Goal: Information Seeking & Learning: Learn about a topic

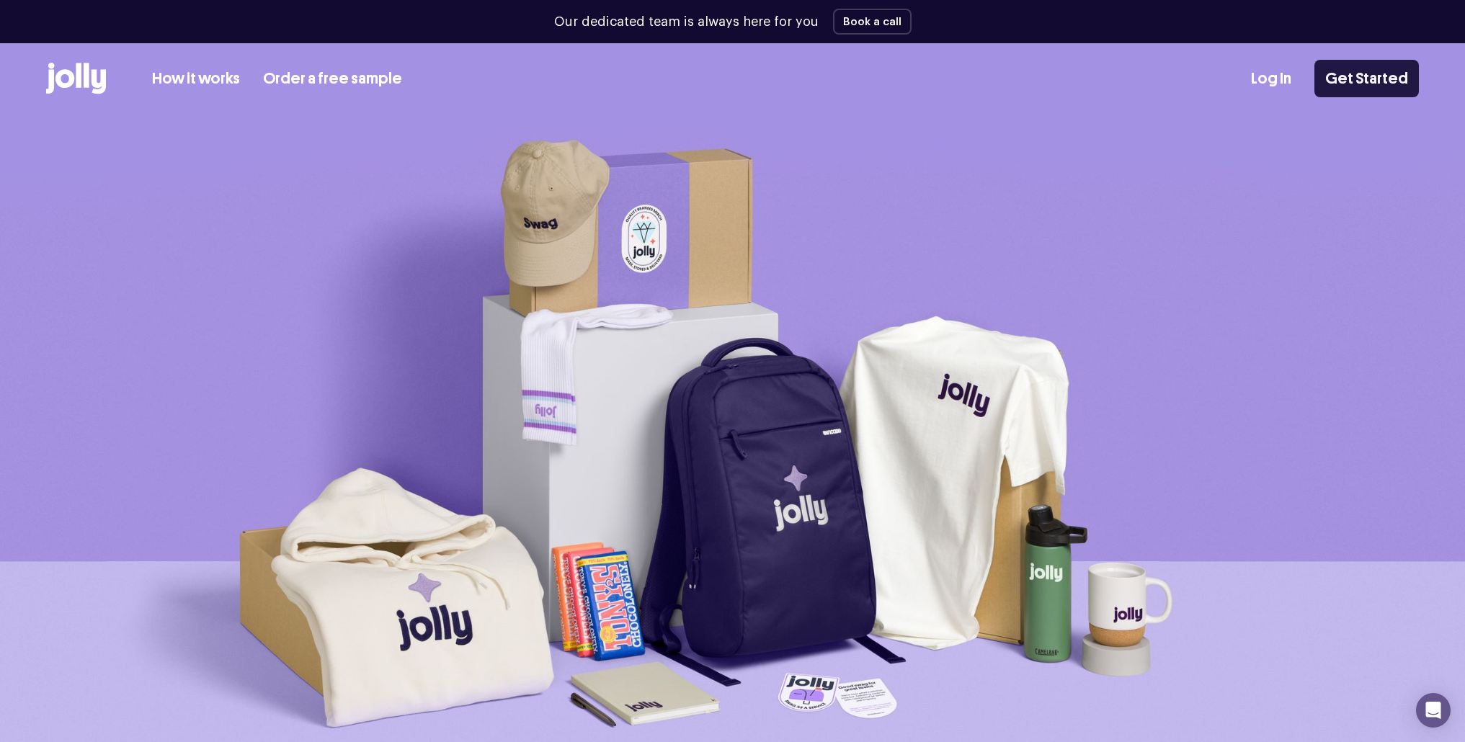
click at [1385, 76] on link "Get Started" at bounding box center [1366, 78] width 104 height 37
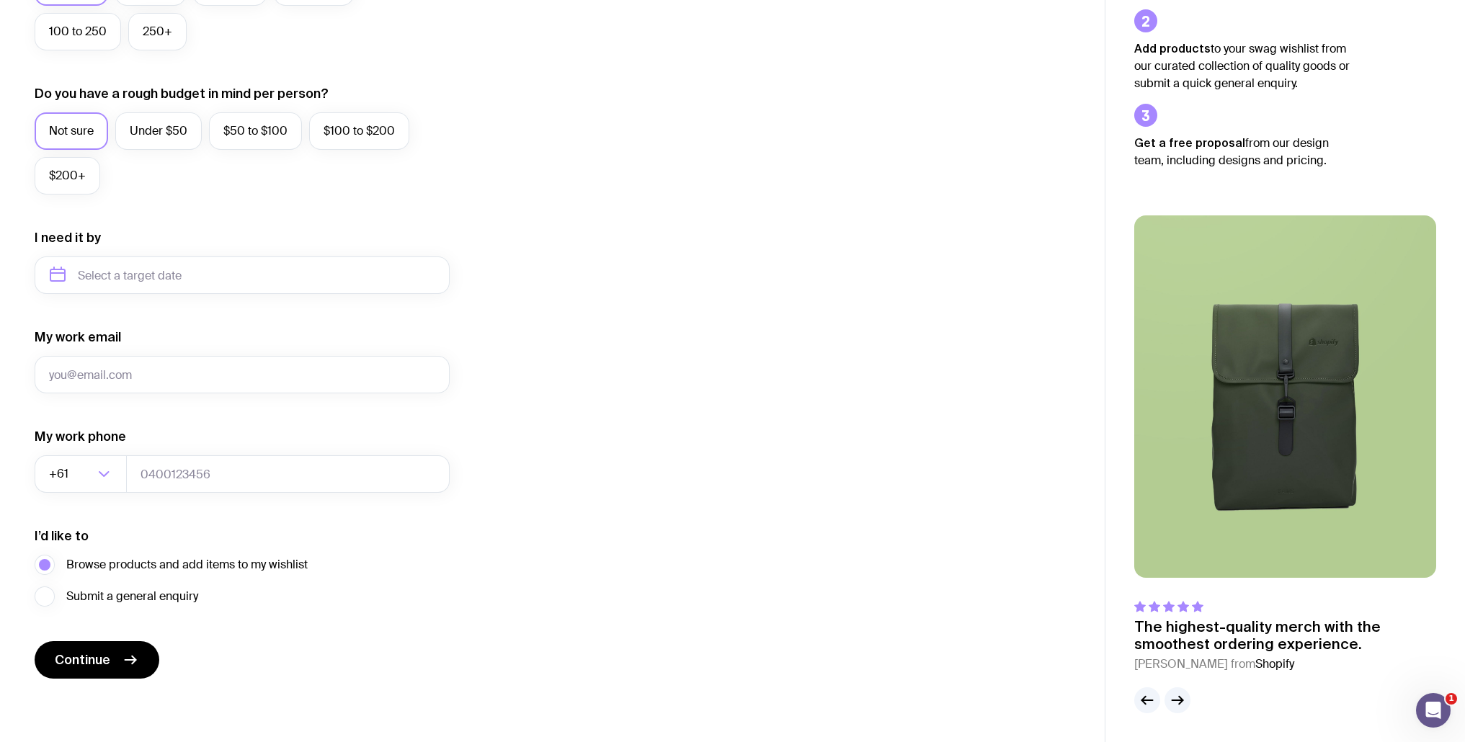
type input "vadim.merzlikin@uinno.io"
click at [184, 471] on input "tel" at bounding box center [288, 473] width 324 height 37
type input "64646664646"
click at [231, 285] on input "text" at bounding box center [242, 275] width 415 height 37
click at [129, 449] on button "Nov" at bounding box center [126, 452] width 53 height 29
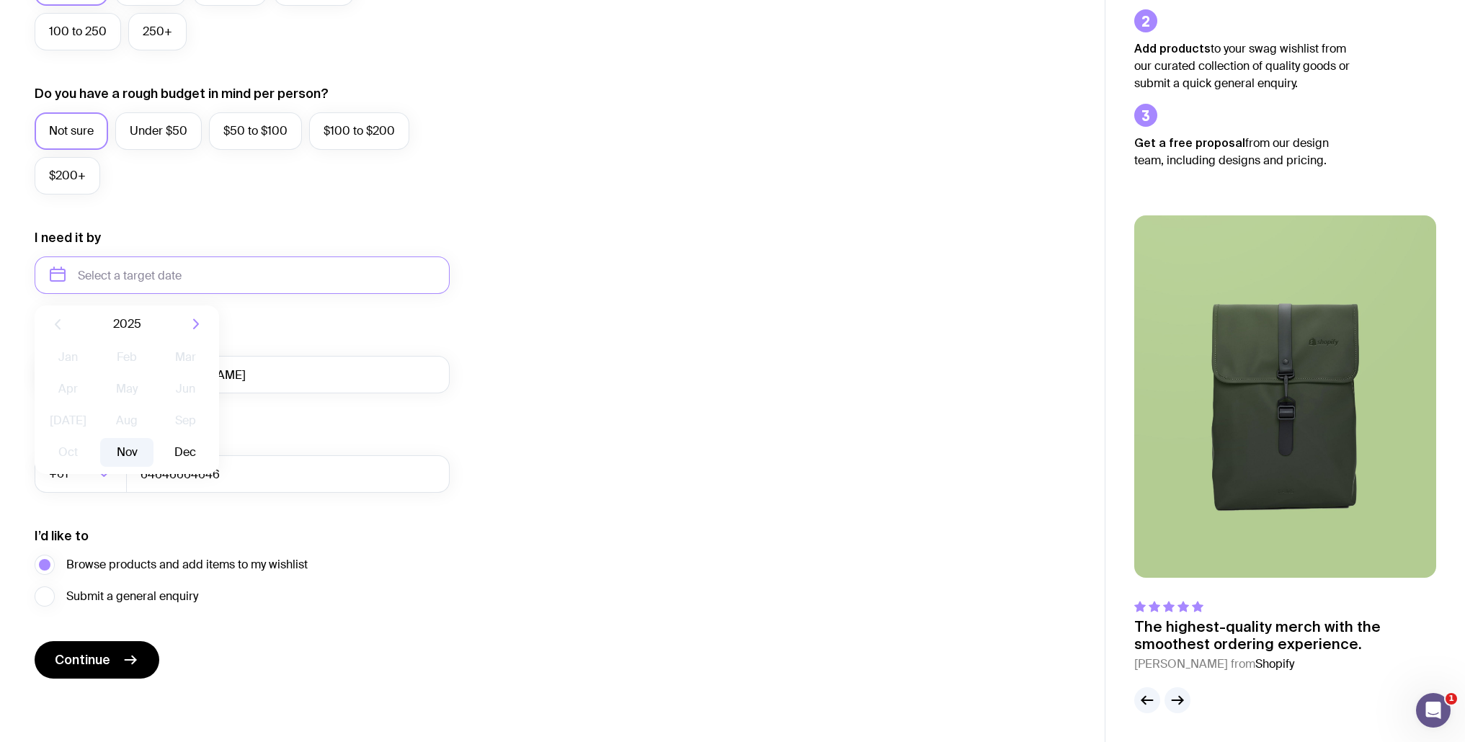
type input "November 2025"
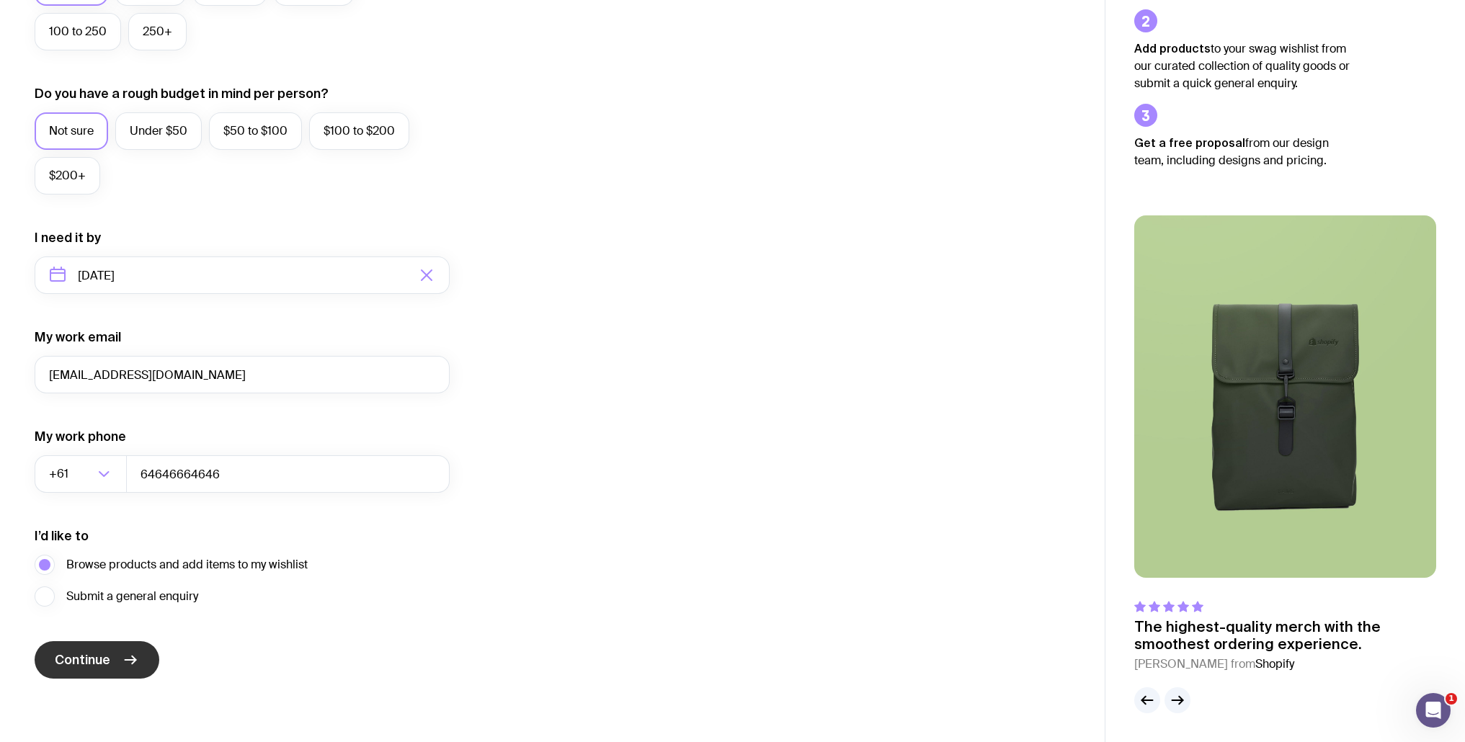
click at [79, 662] on span "Continue" at bounding box center [82, 659] width 55 height 17
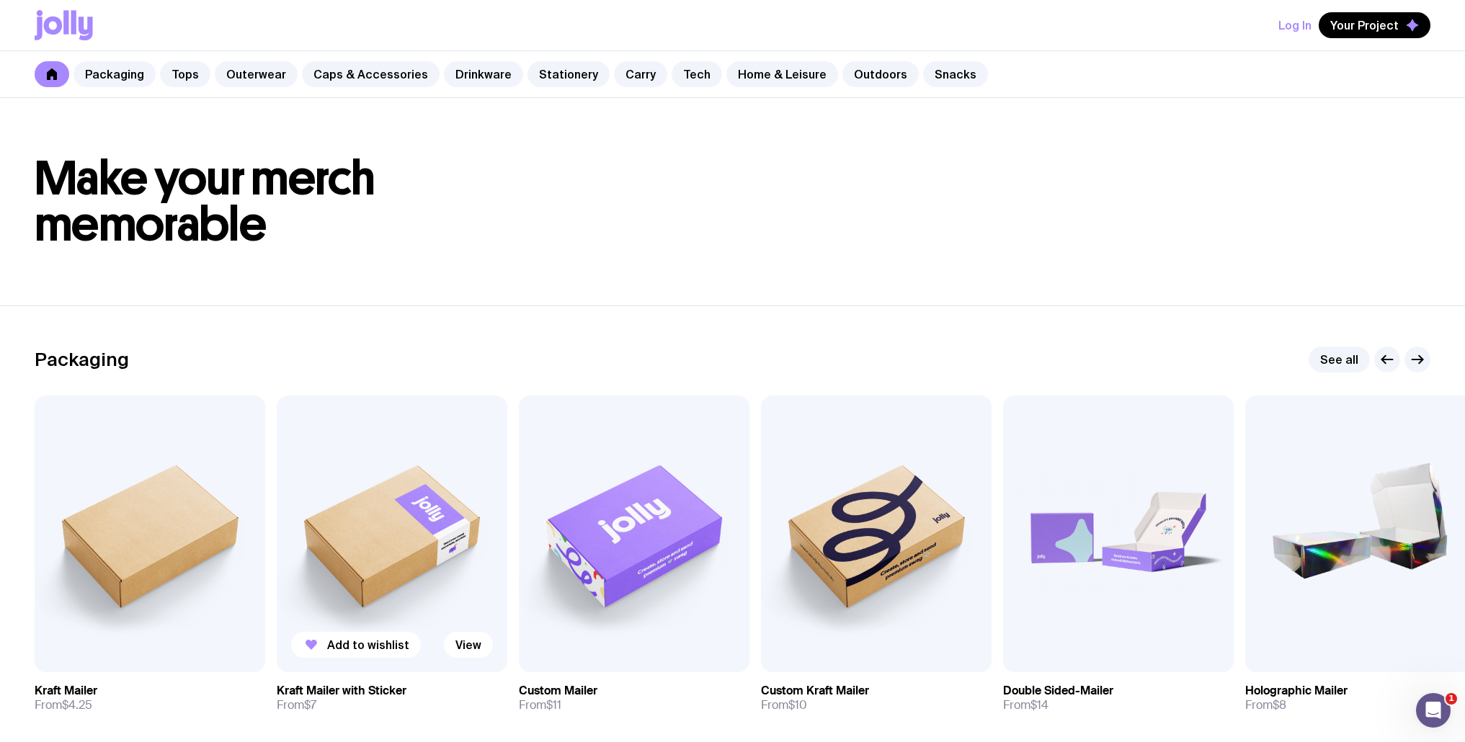
scroll to position [115, 0]
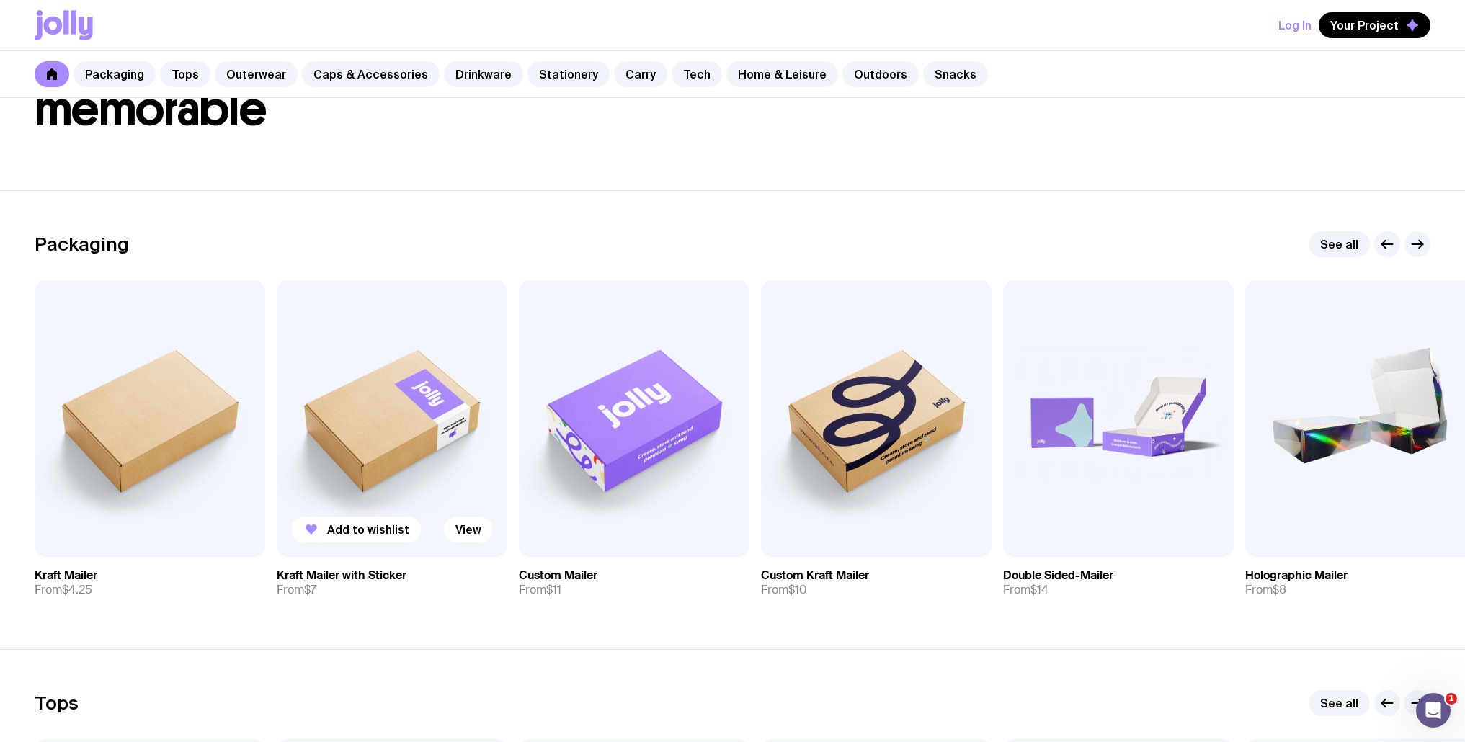
click at [391, 400] on img at bounding box center [392, 418] width 231 height 277
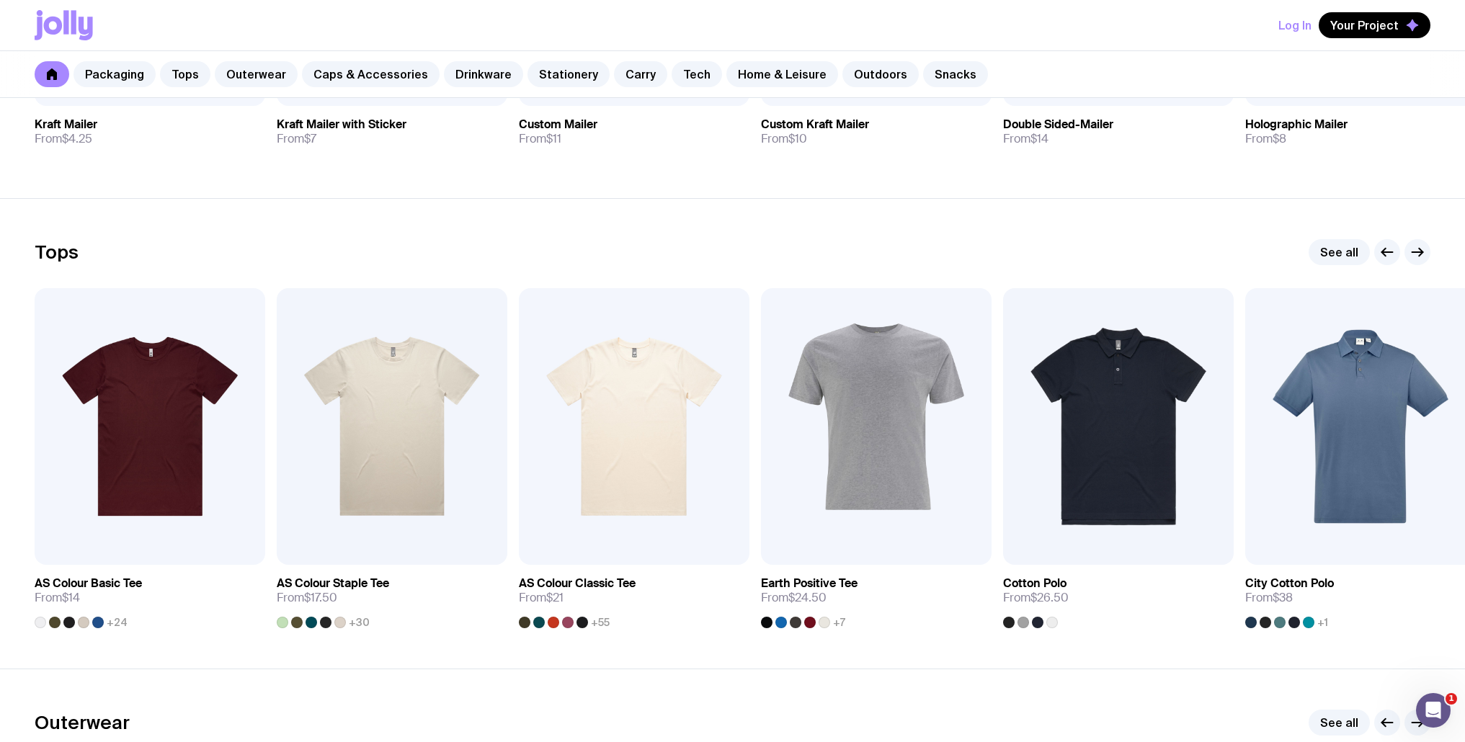
scroll to position [747, 0]
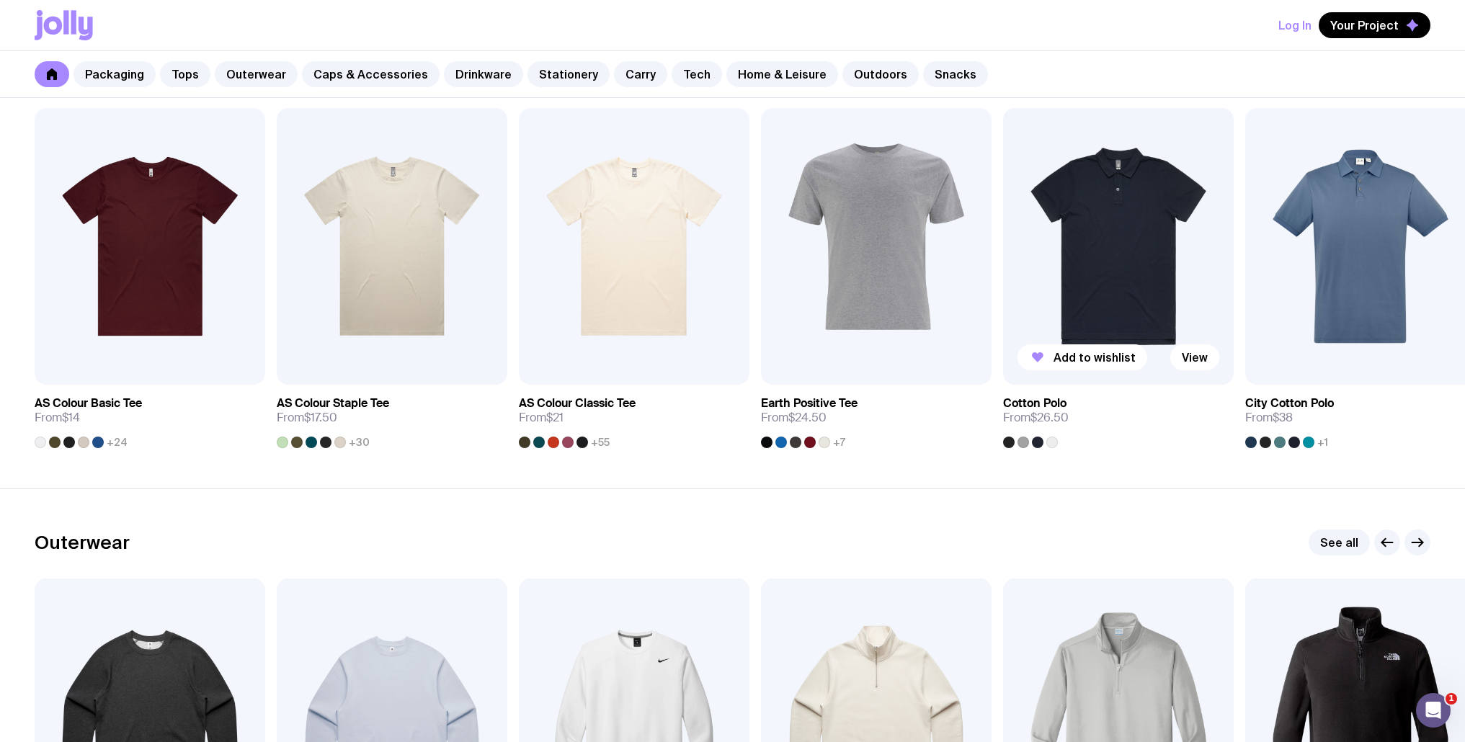
click at [1090, 202] on img at bounding box center [1118, 246] width 231 height 277
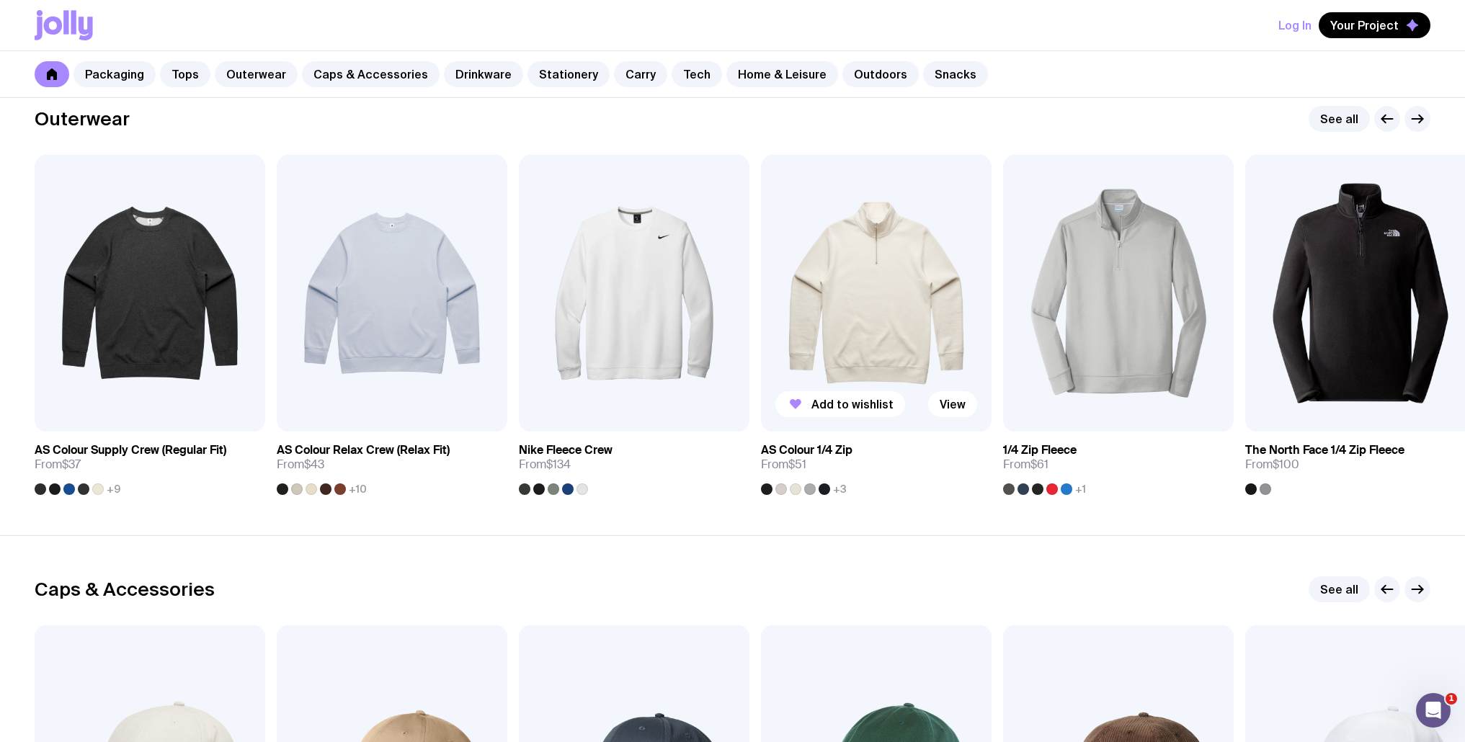
scroll to position [1874, 0]
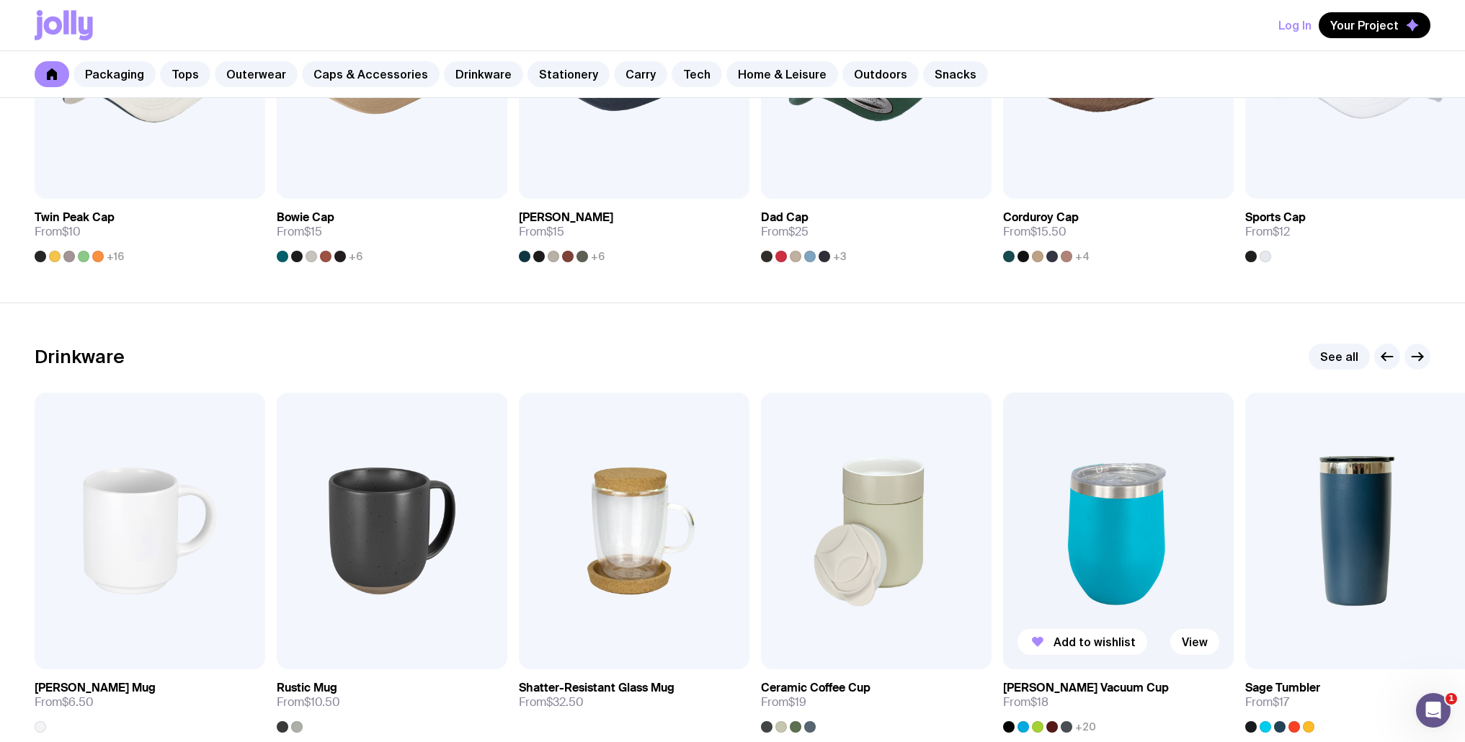
click at [1133, 458] on img at bounding box center [1118, 531] width 231 height 277
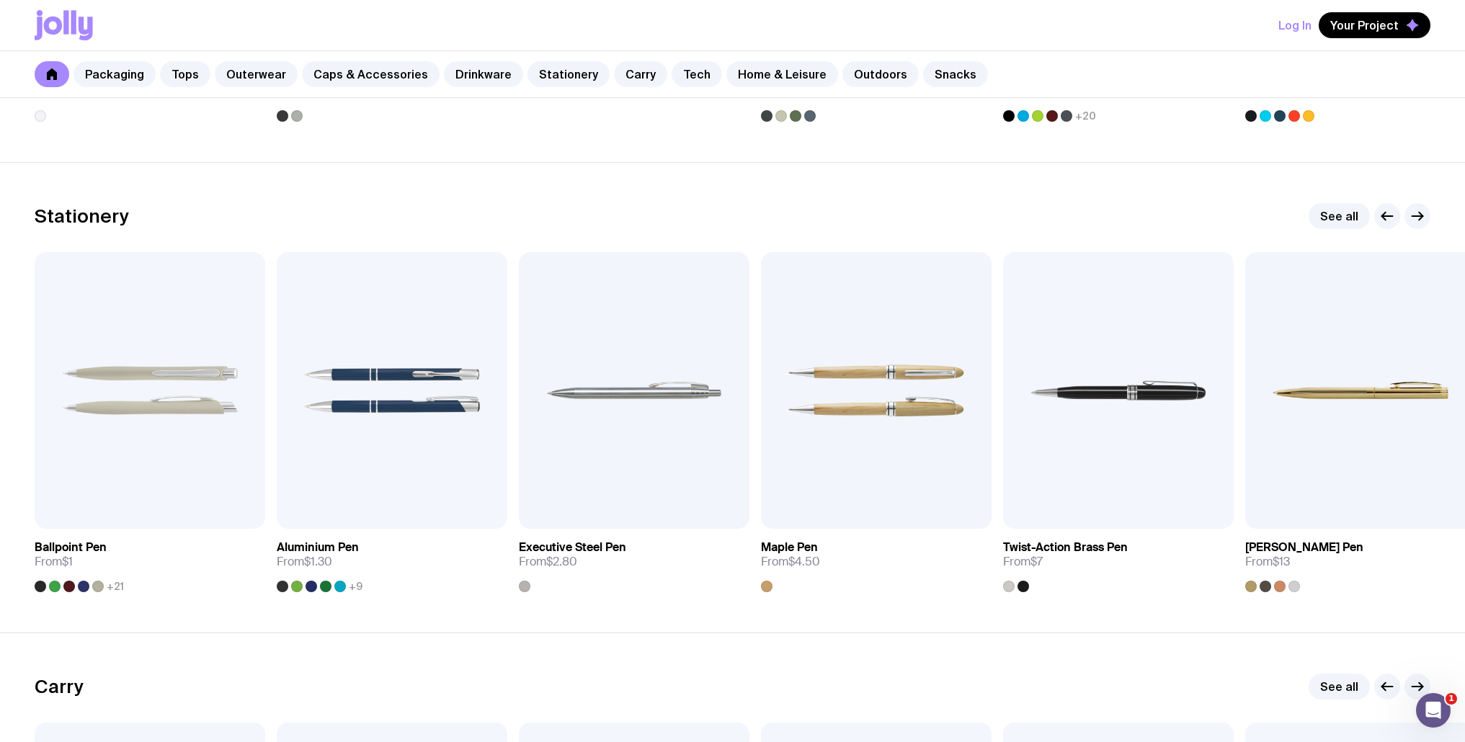
scroll to position [2833, 0]
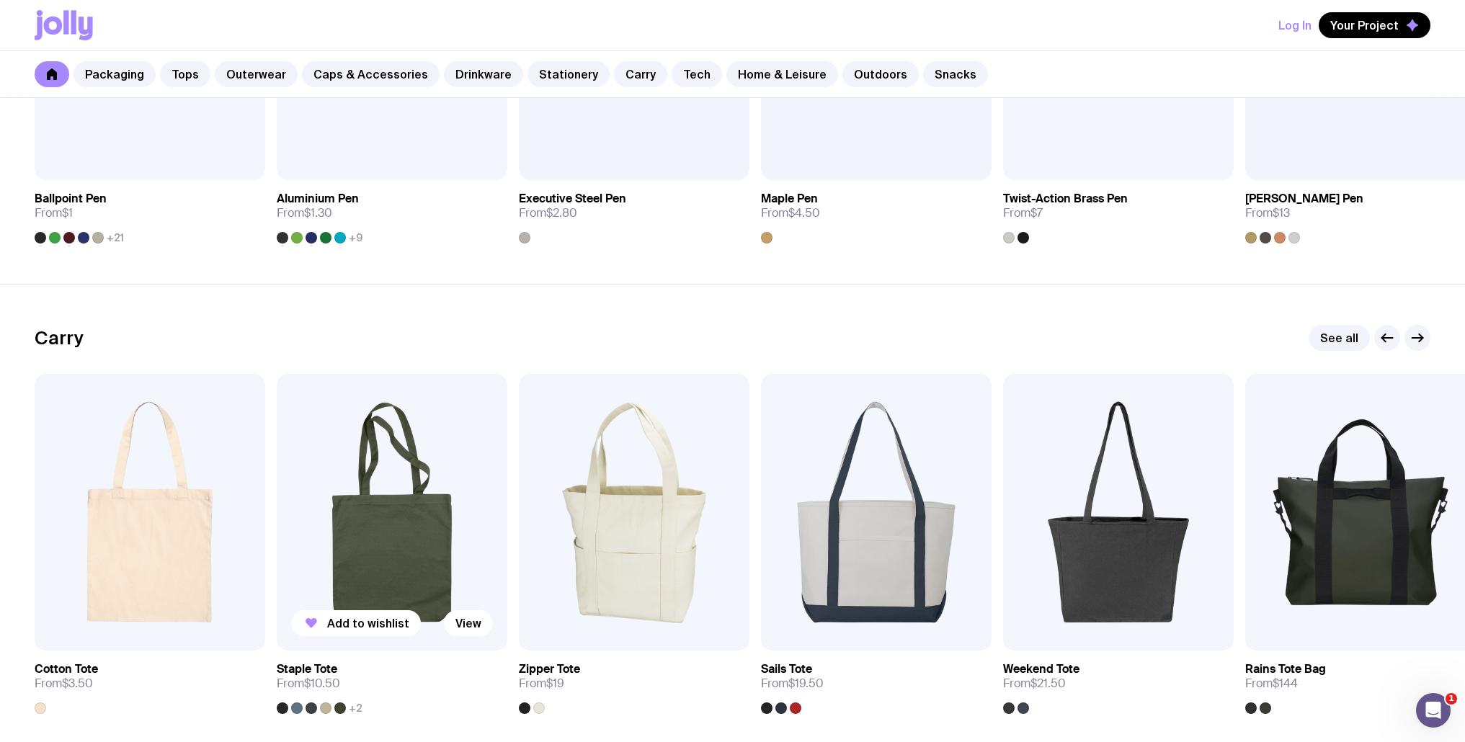
click at [419, 504] on img at bounding box center [392, 512] width 231 height 277
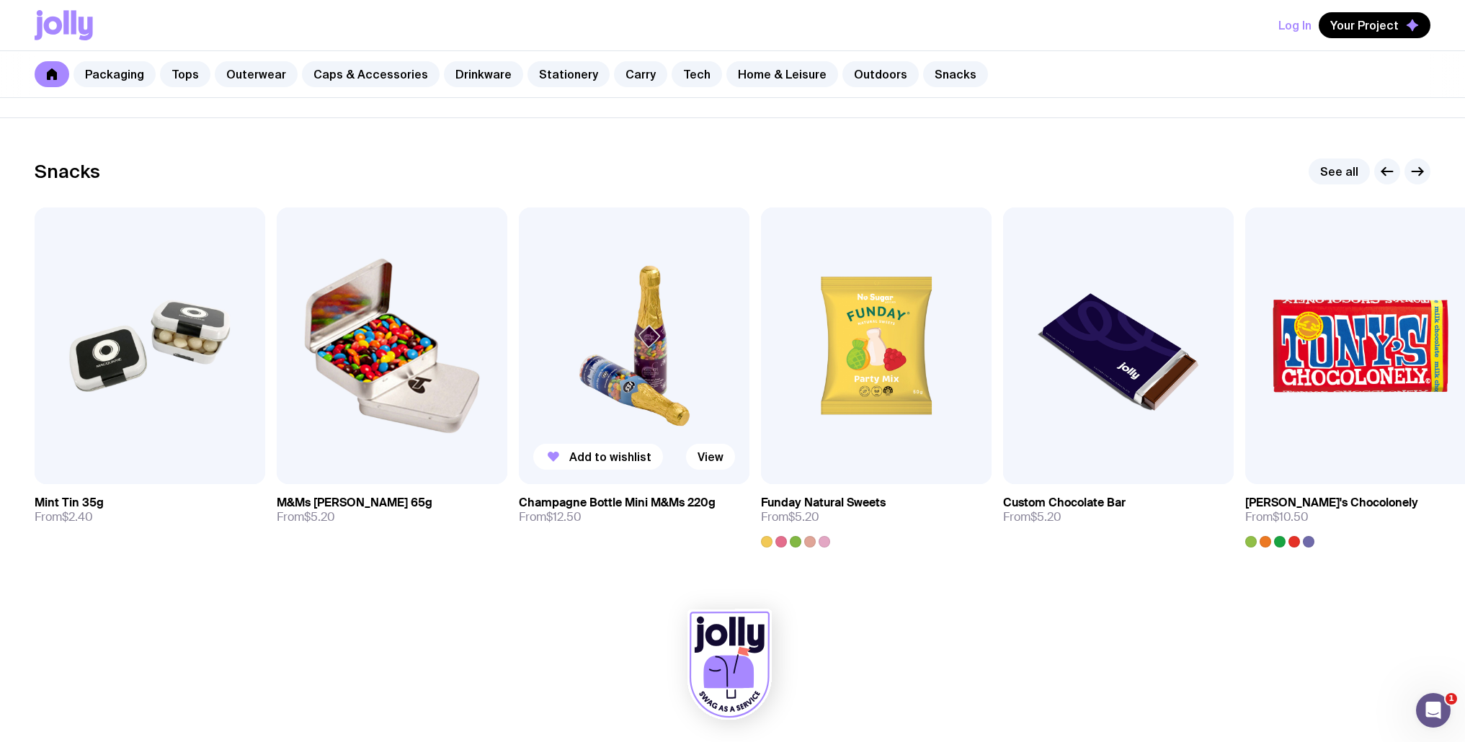
scroll to position [4886, 0]
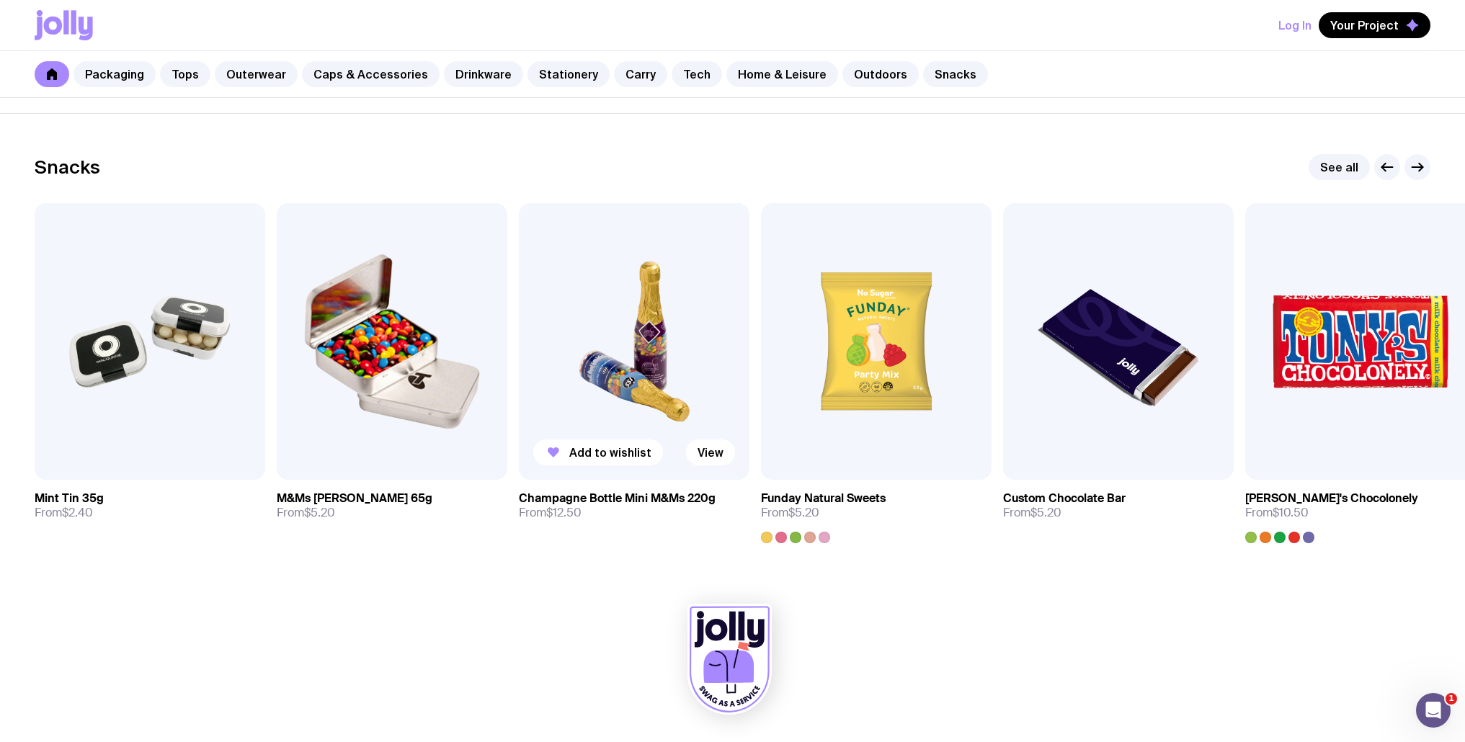
click at [568, 375] on img at bounding box center [634, 341] width 231 height 277
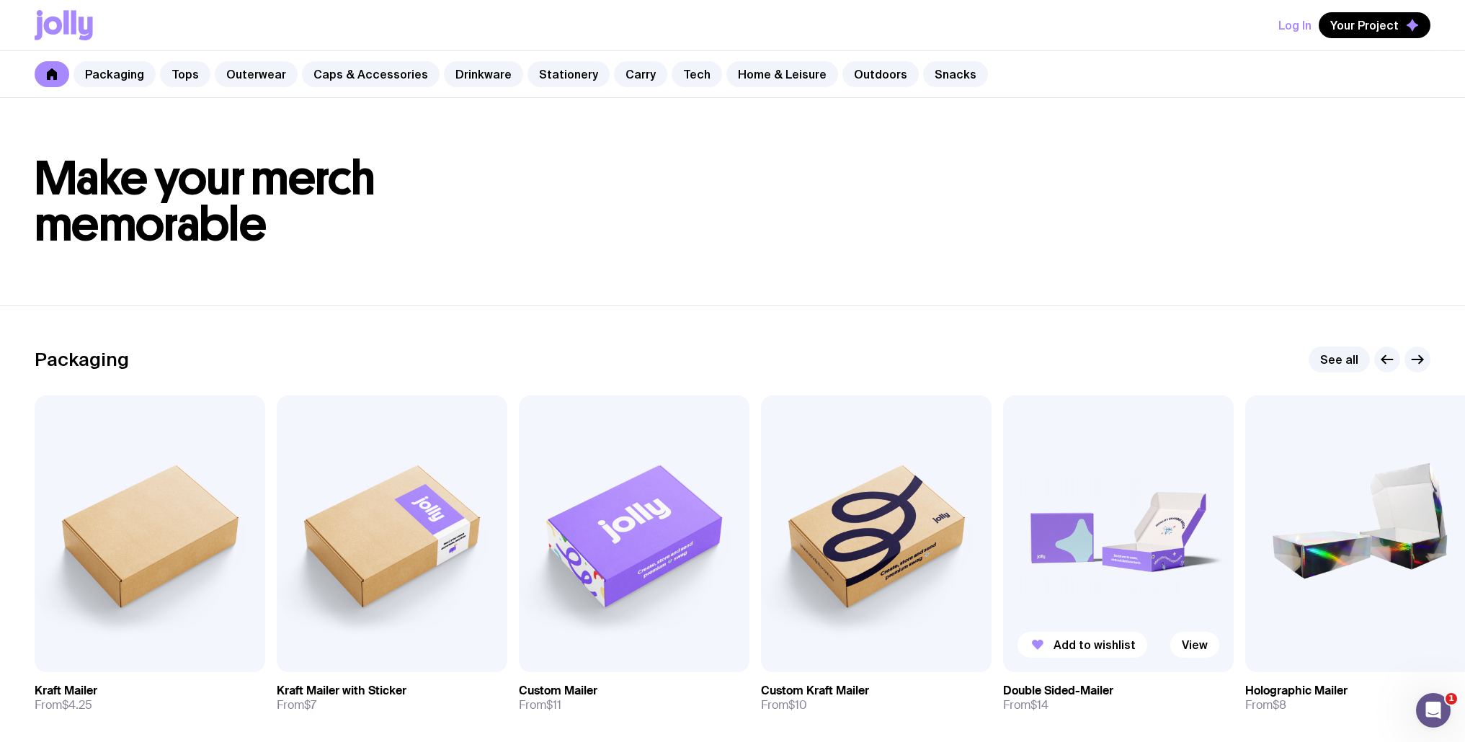
click at [1134, 476] on img at bounding box center [1118, 534] width 231 height 277
click at [1354, 360] on link "See all" at bounding box center [1339, 360] width 61 height 26
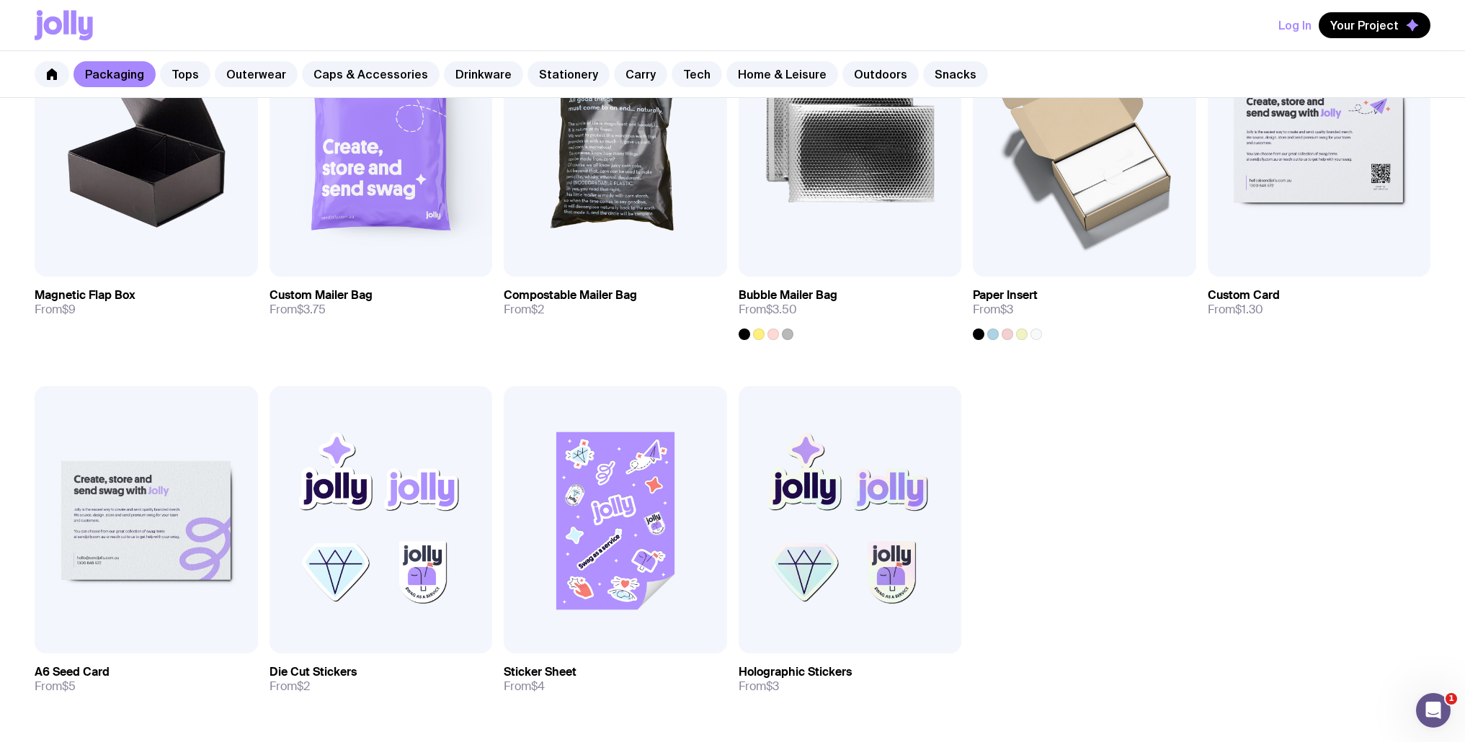
scroll to position [723, 0]
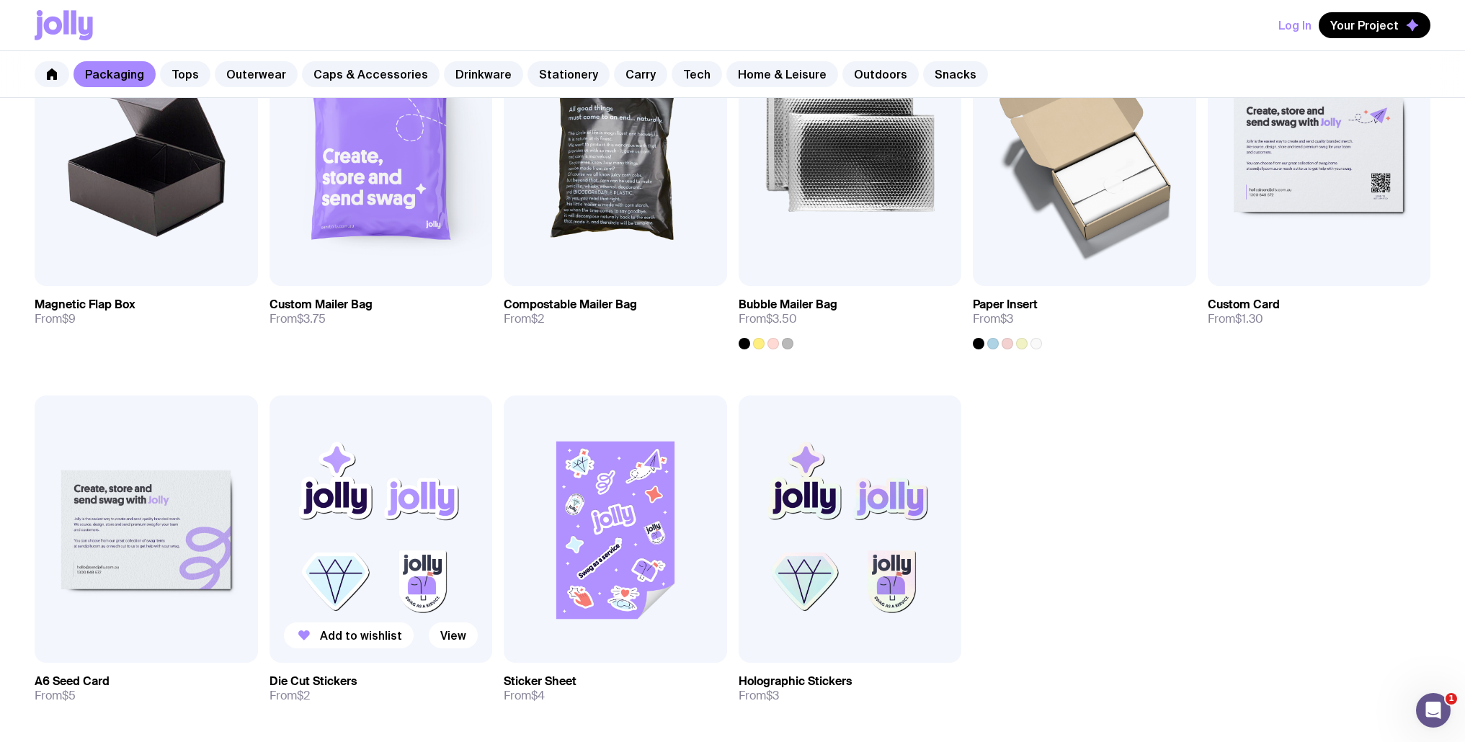
click at [417, 502] on img at bounding box center [381, 529] width 223 height 267
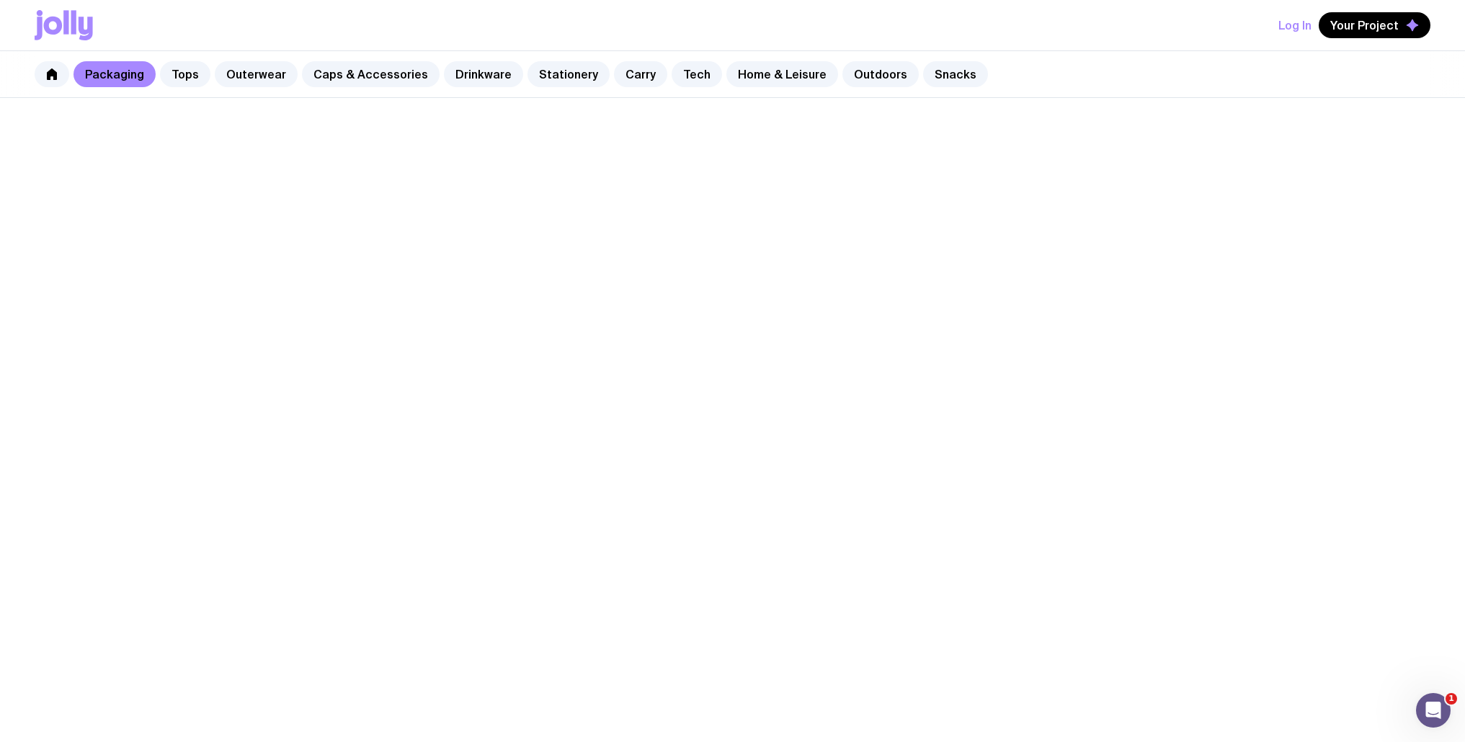
scroll to position [704, 0]
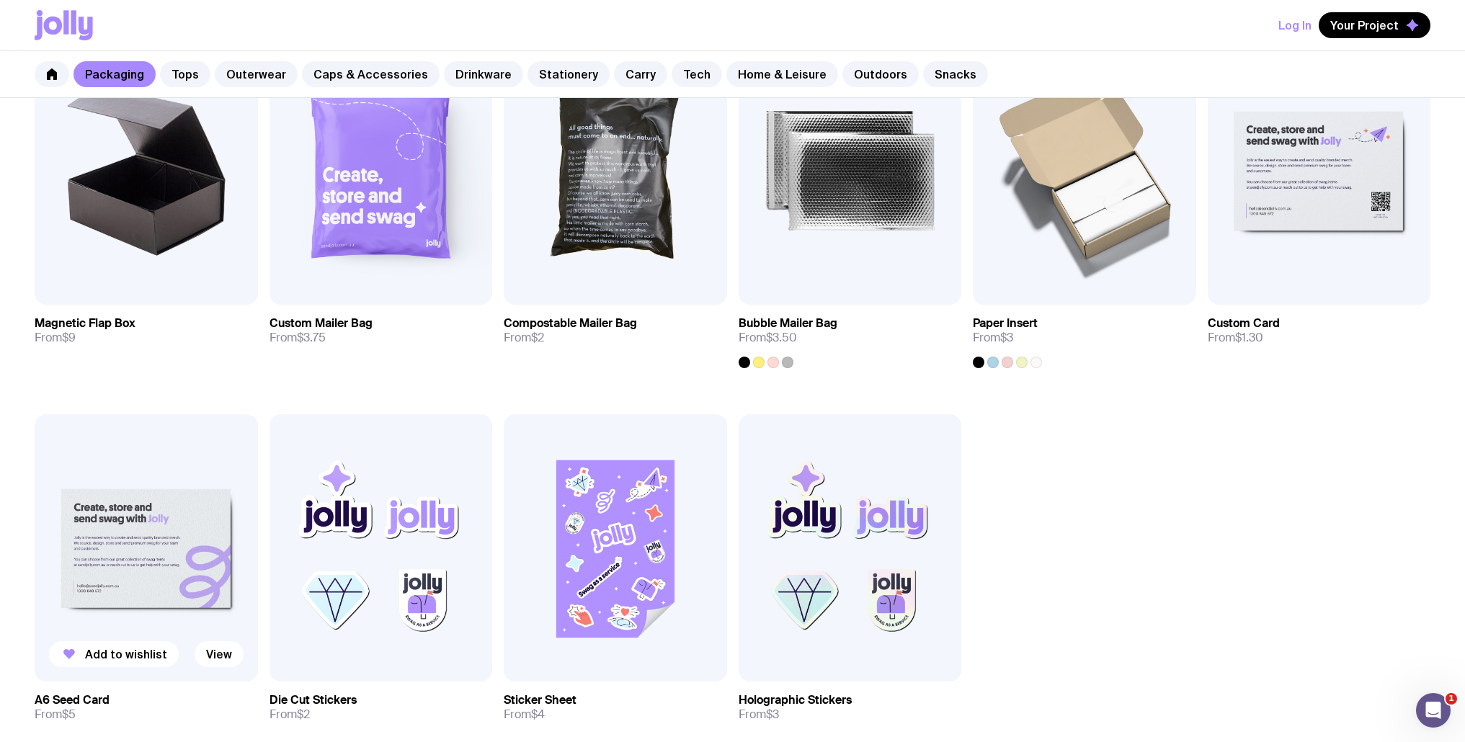
click at [112, 558] on img at bounding box center [146, 547] width 223 height 267
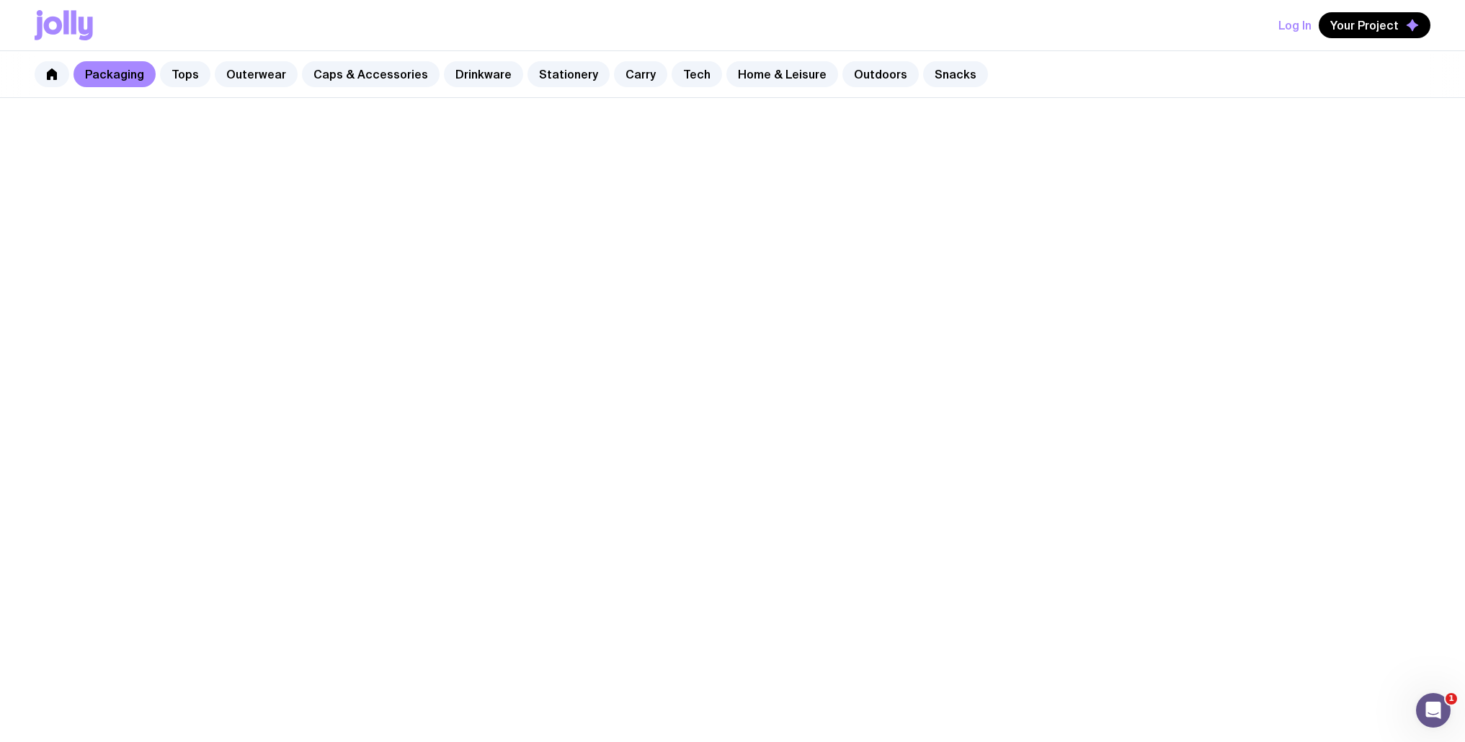
scroll to position [704, 0]
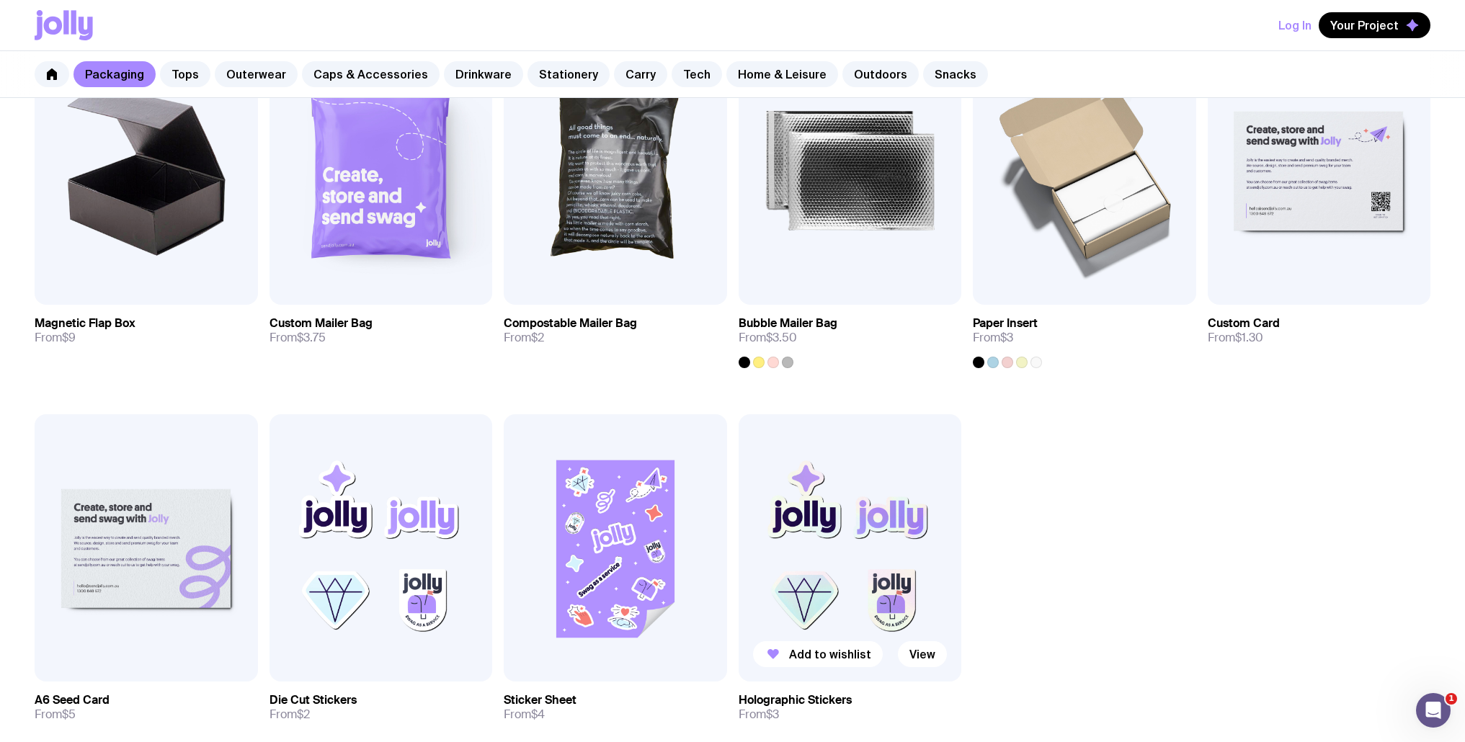
click at [873, 519] on img at bounding box center [850, 547] width 223 height 267
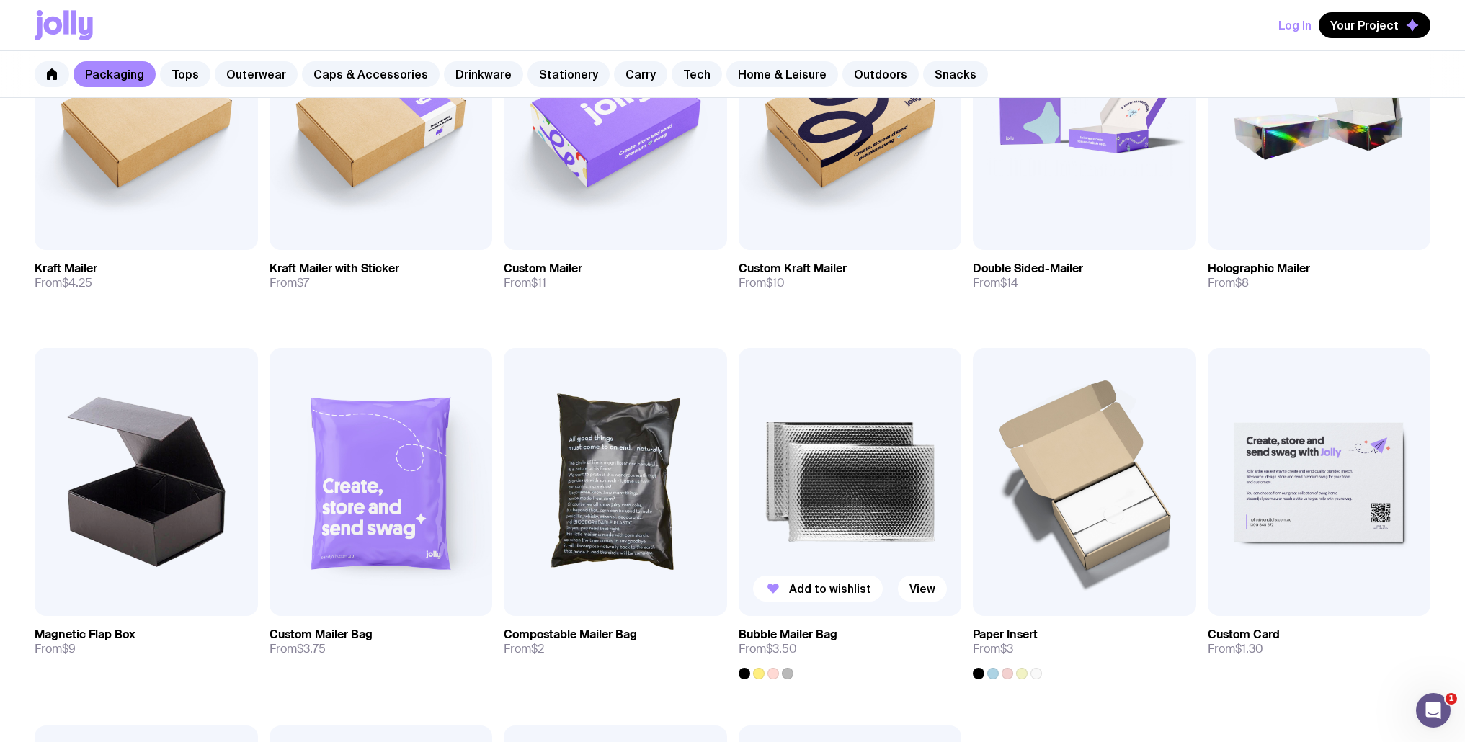
scroll to position [335, 0]
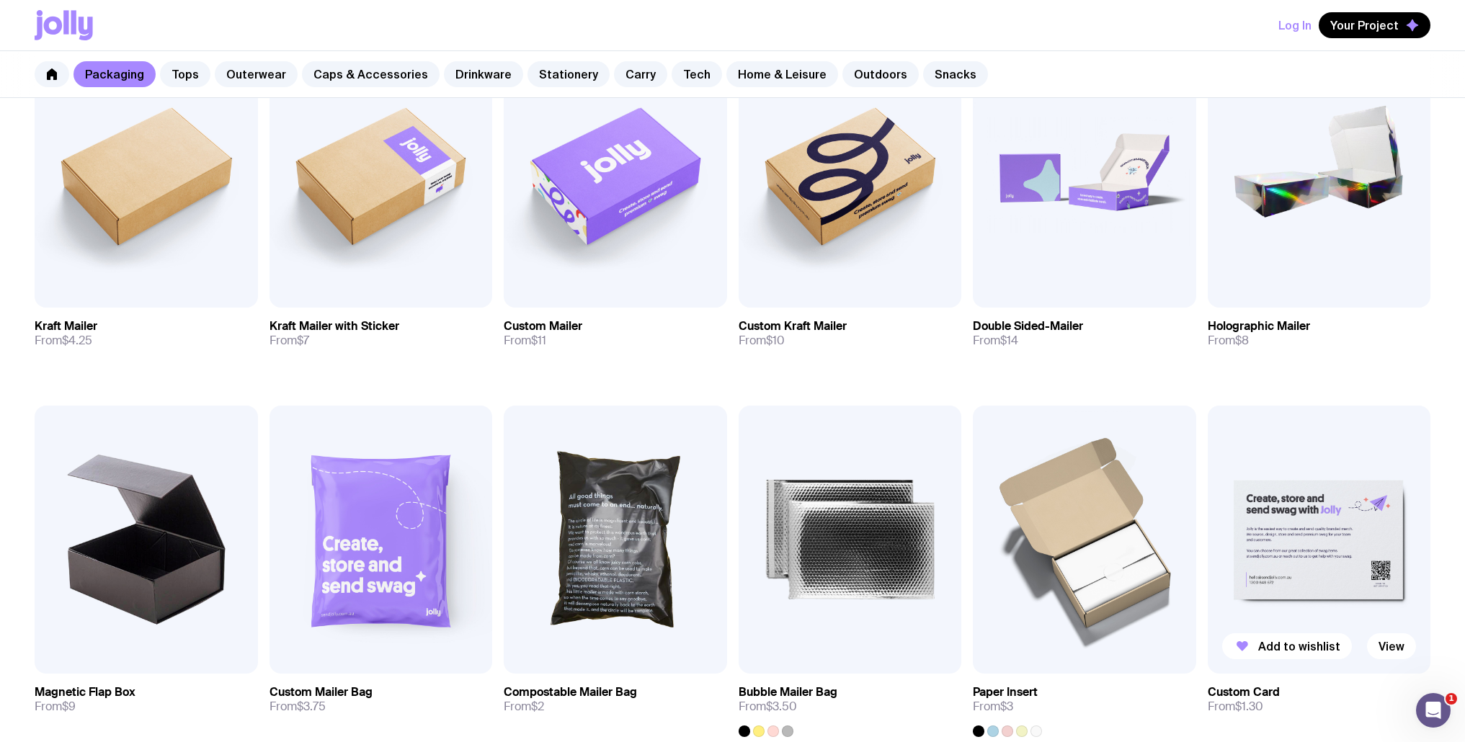
click at [1357, 539] on img at bounding box center [1319, 539] width 223 height 267
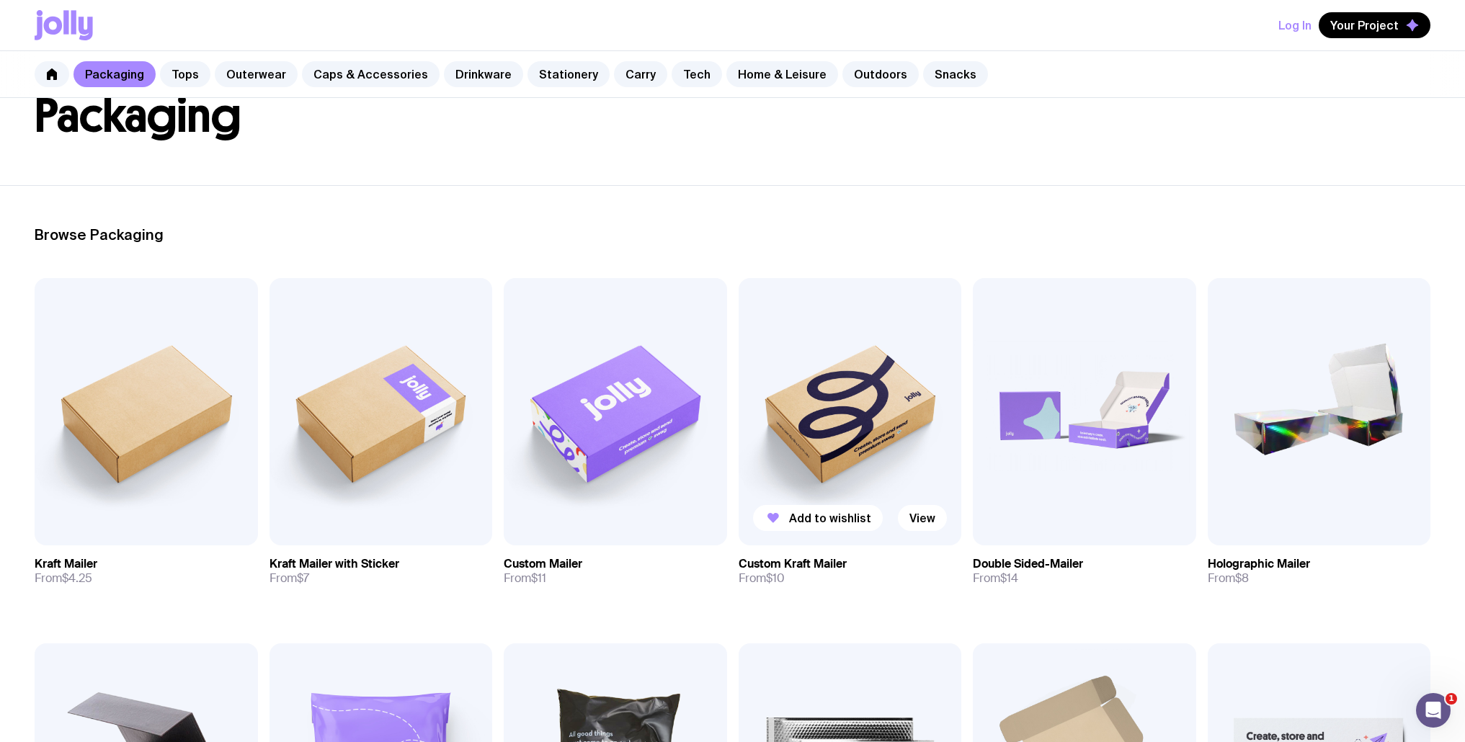
scroll to position [98, 0]
click at [1380, 404] on img at bounding box center [1319, 410] width 223 height 267
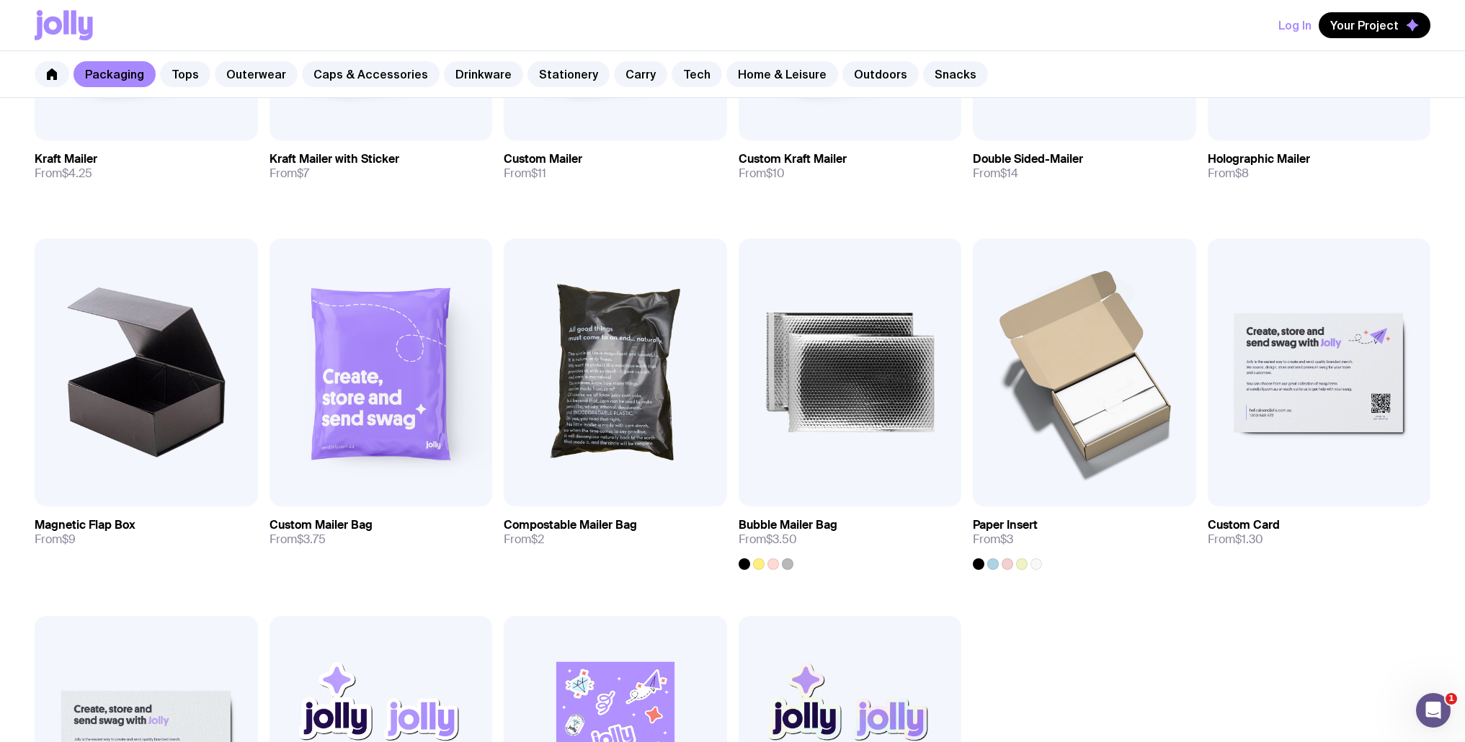
scroll to position [940, 0]
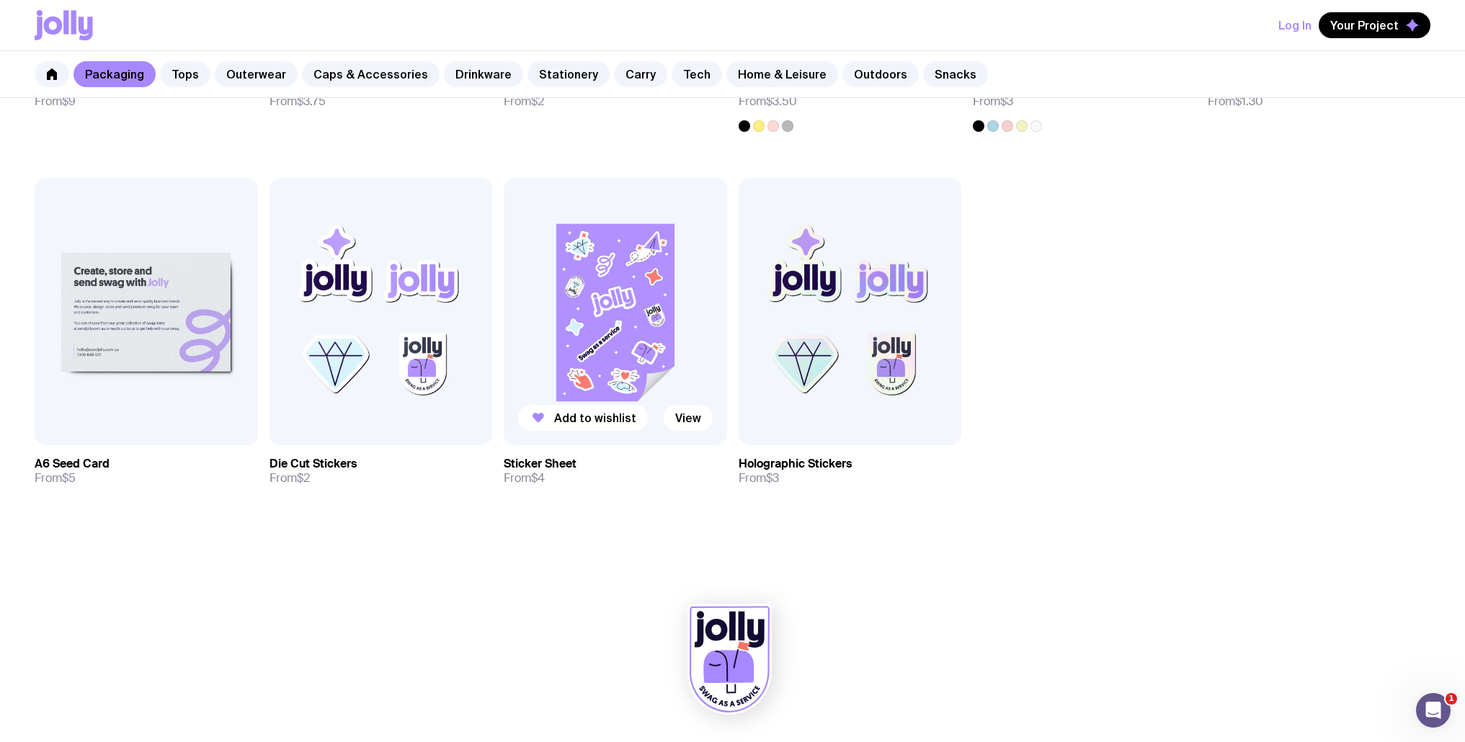
click at [620, 313] on img at bounding box center [615, 311] width 223 height 267
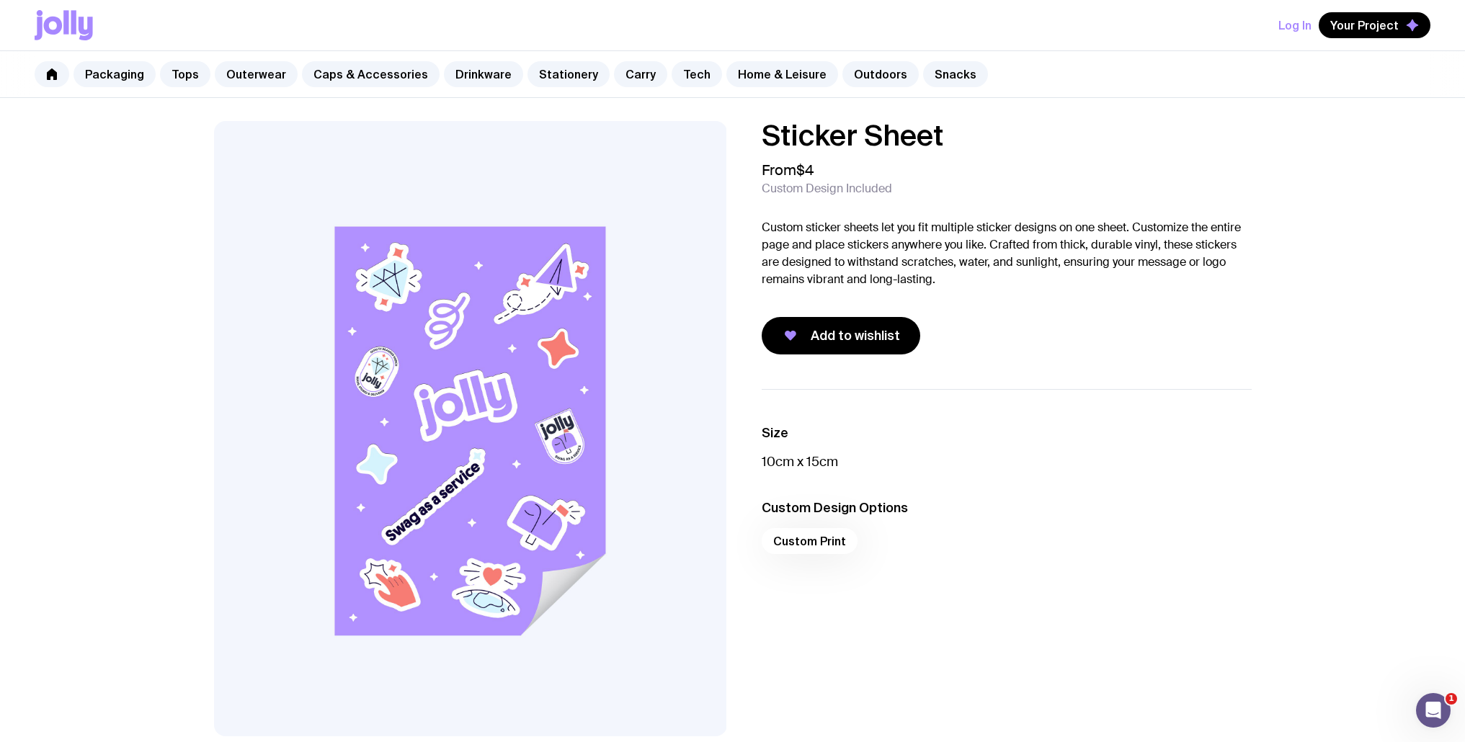
scroll to position [704, 0]
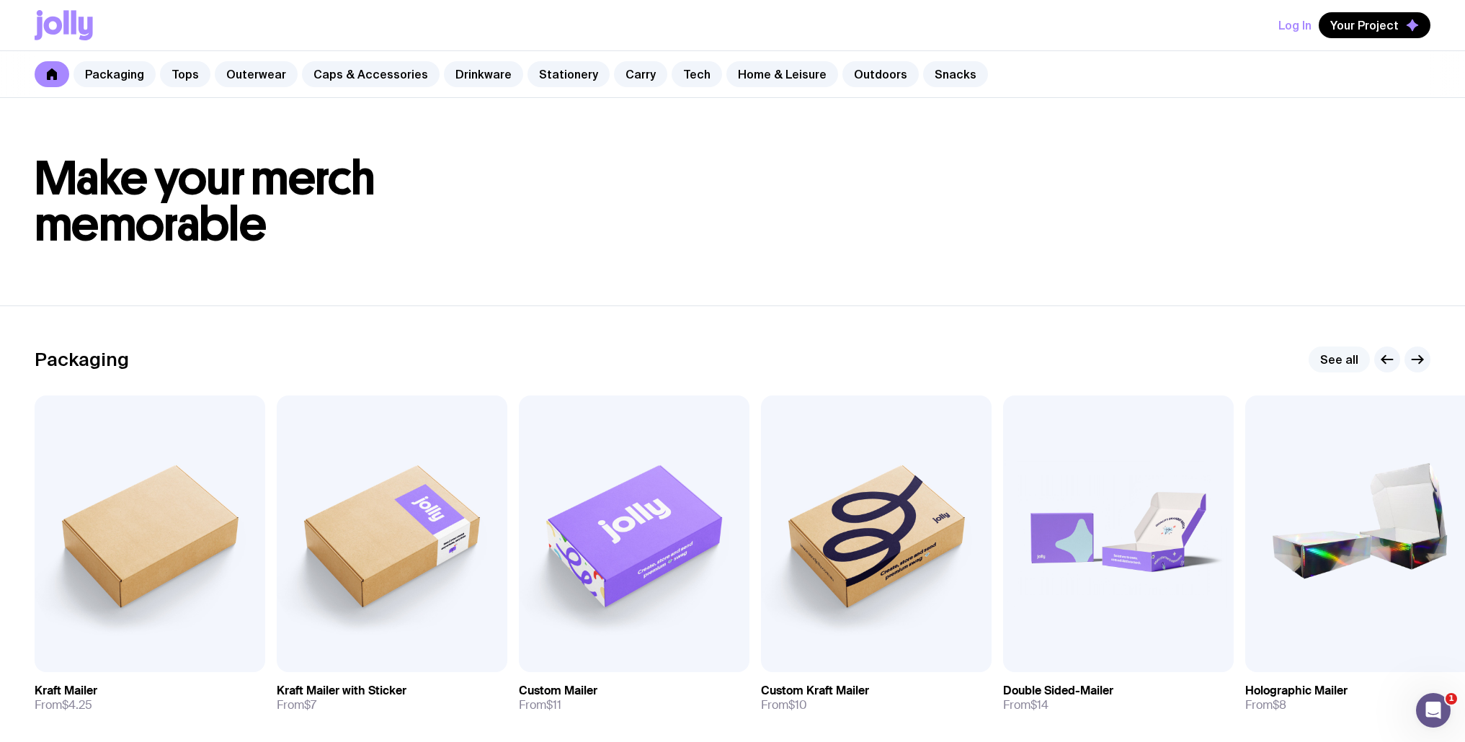
click at [1350, 360] on link "See all" at bounding box center [1339, 360] width 61 height 26
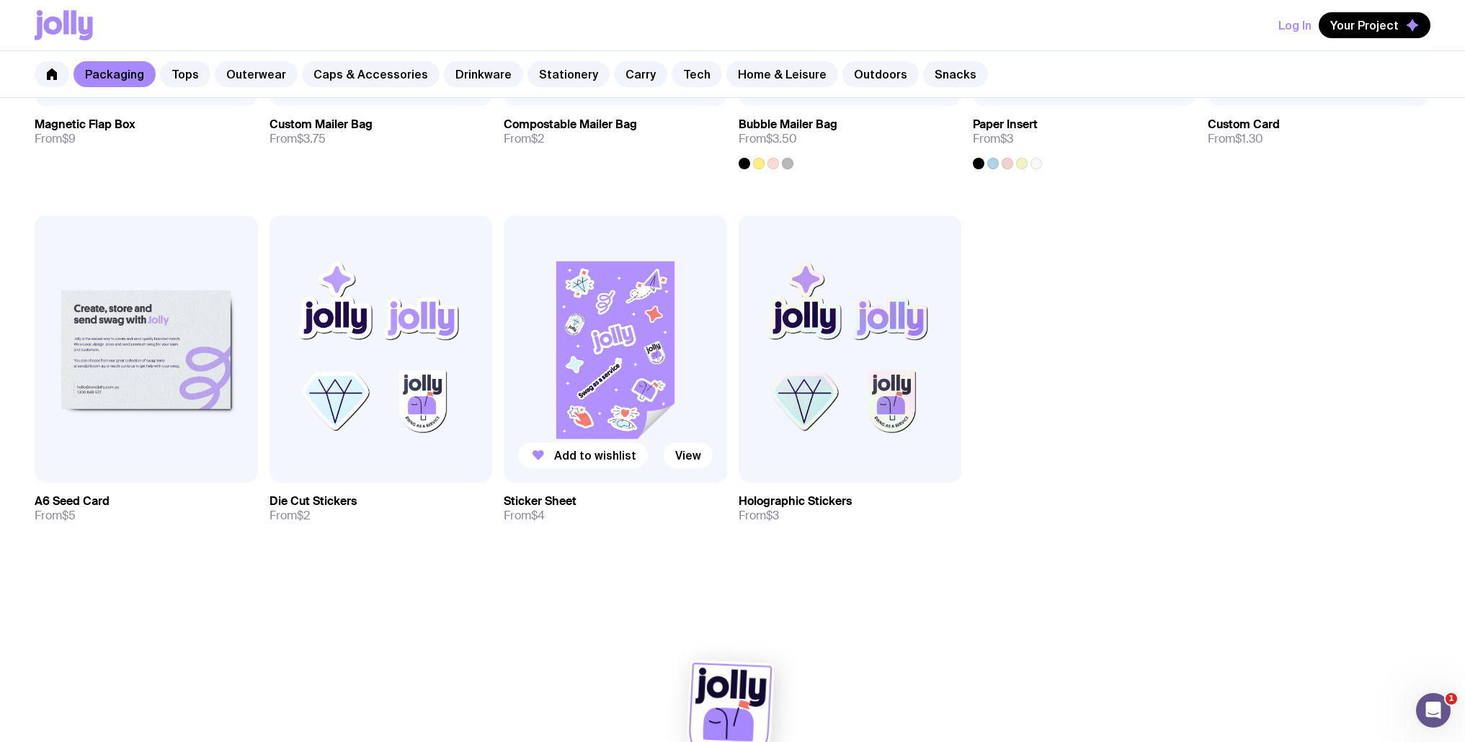
scroll to position [940, 0]
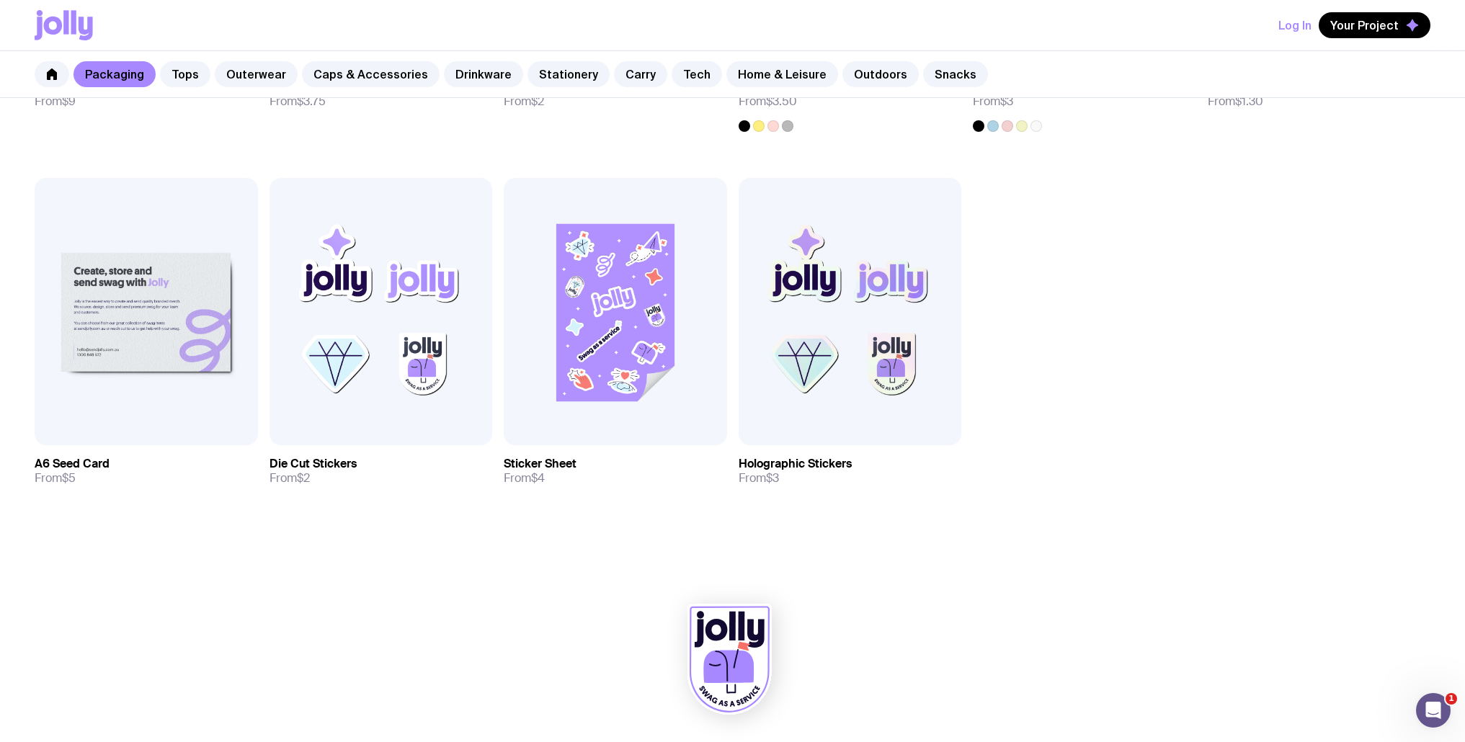
click at [719, 645] on icon at bounding box center [729, 660] width 84 height 110
click at [735, 673] on icon at bounding box center [728, 667] width 50 height 33
click at [732, 659] on icon at bounding box center [728, 667] width 50 height 33
click at [727, 646] on icon at bounding box center [729, 660] width 84 height 110
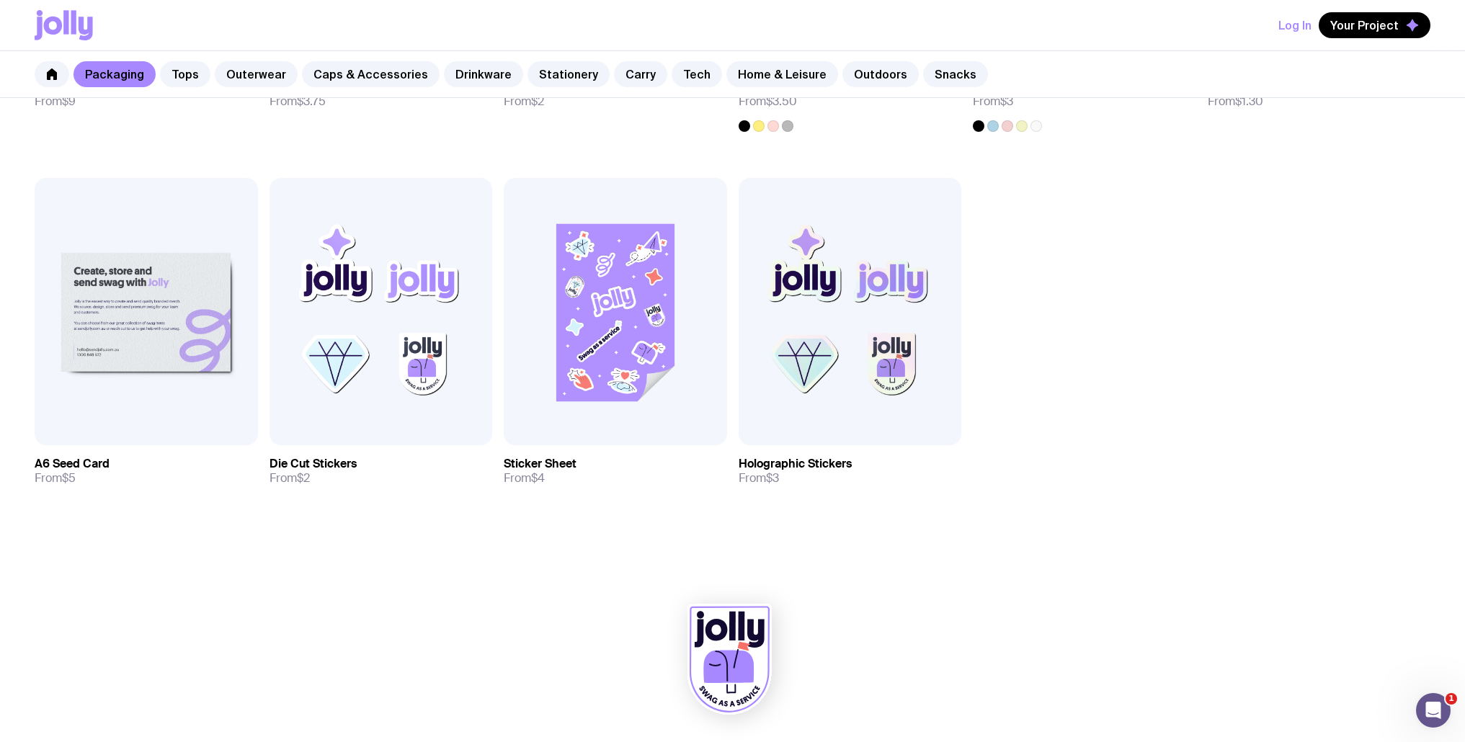
click at [720, 614] on icon at bounding box center [729, 660] width 84 height 110
click at [721, 640] on icon at bounding box center [729, 660] width 84 height 110
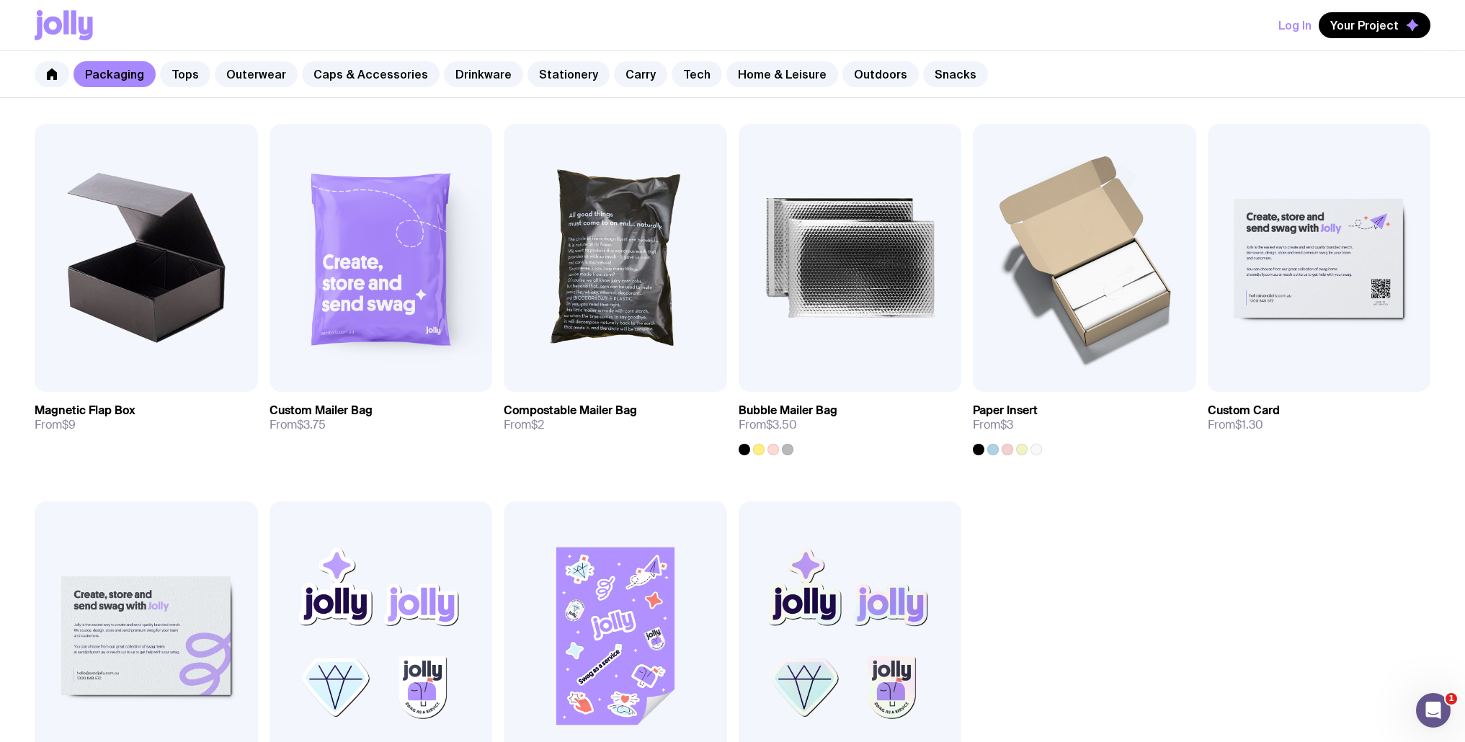
scroll to position [271, 0]
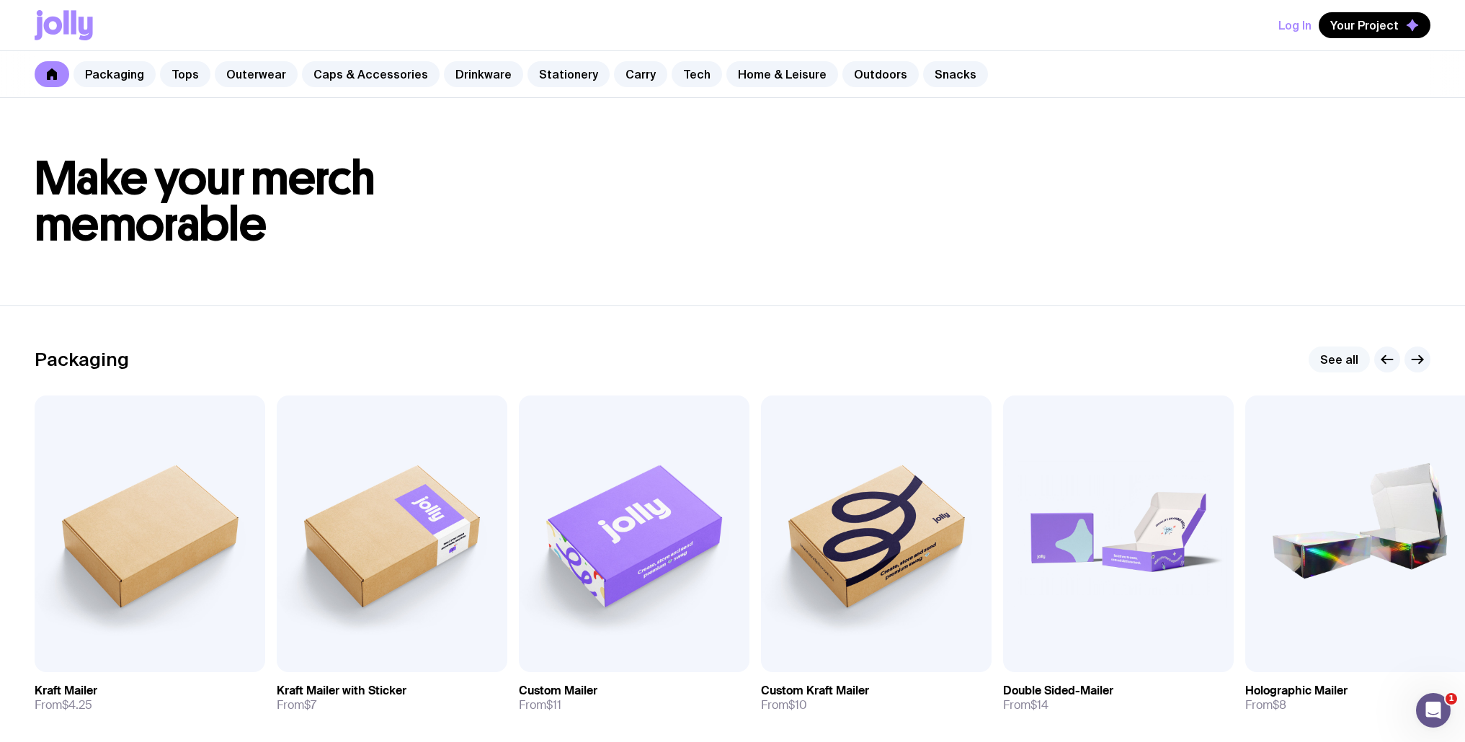
click at [1345, 355] on link "See all" at bounding box center [1339, 360] width 61 height 26
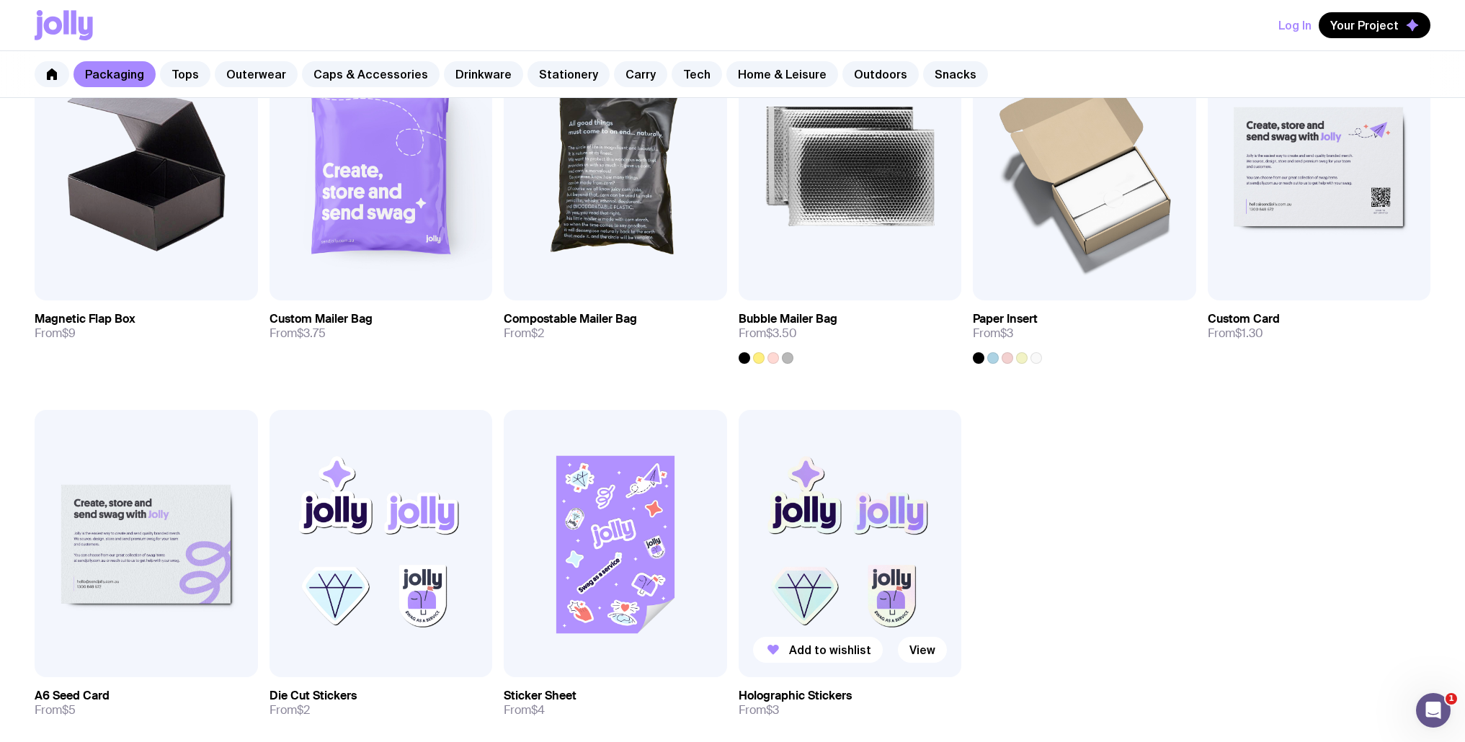
scroll to position [770, 0]
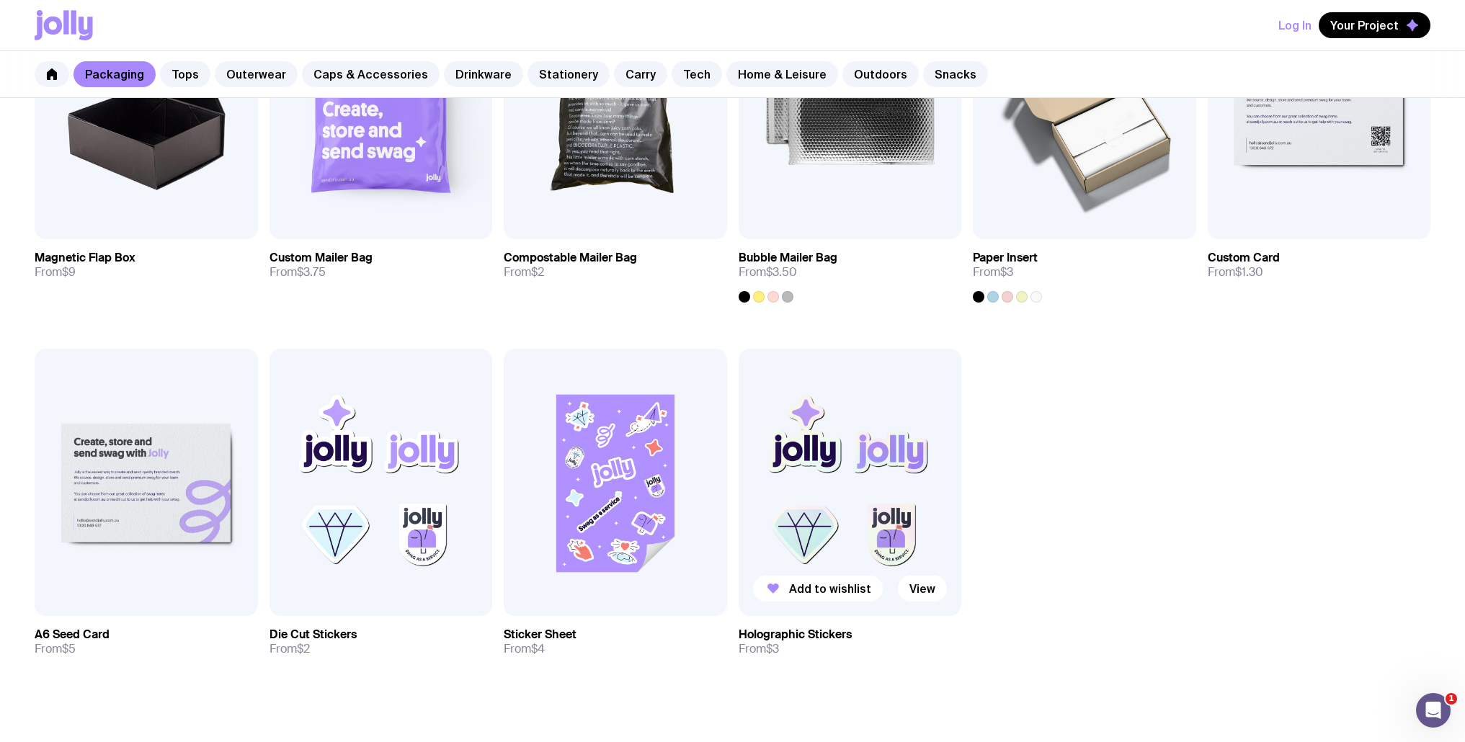
click at [850, 492] on img at bounding box center [850, 482] width 223 height 267
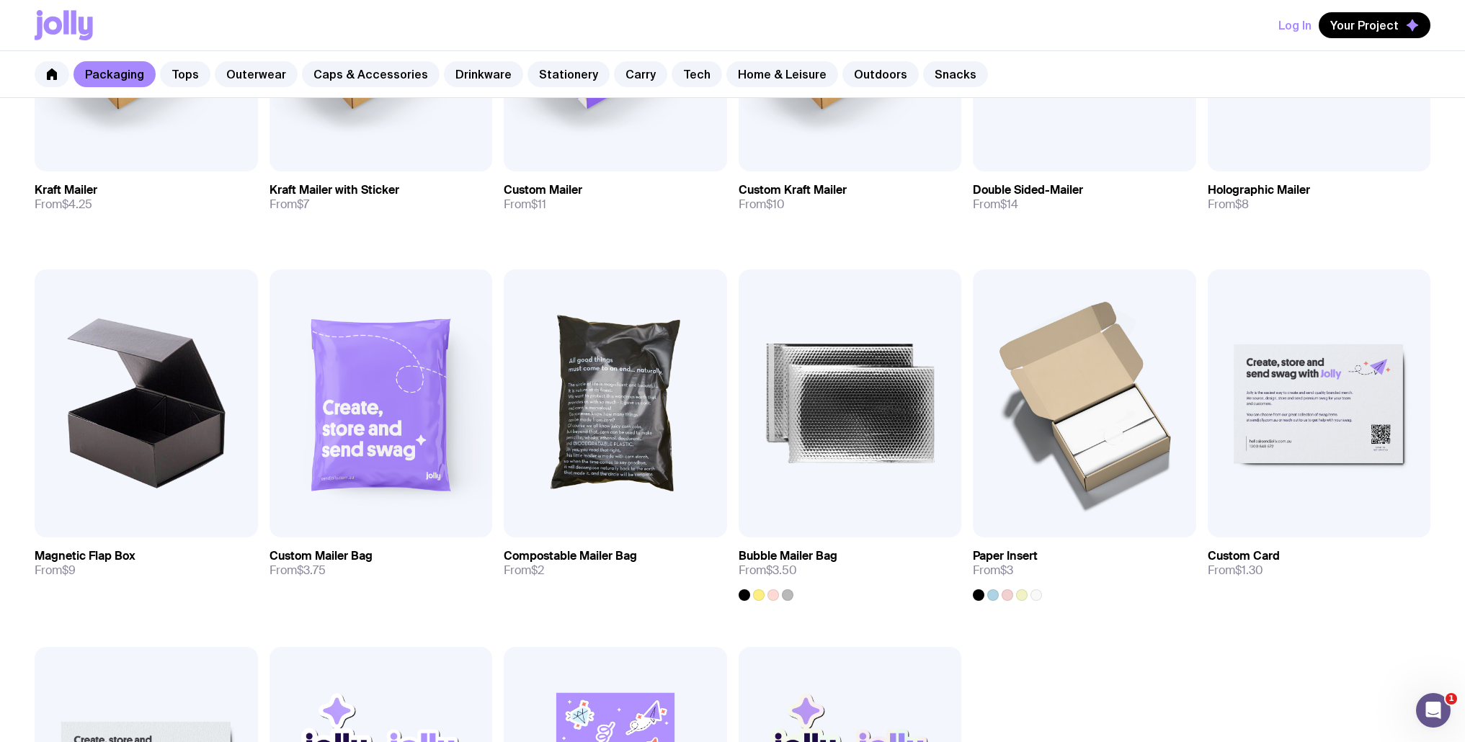
scroll to position [731, 0]
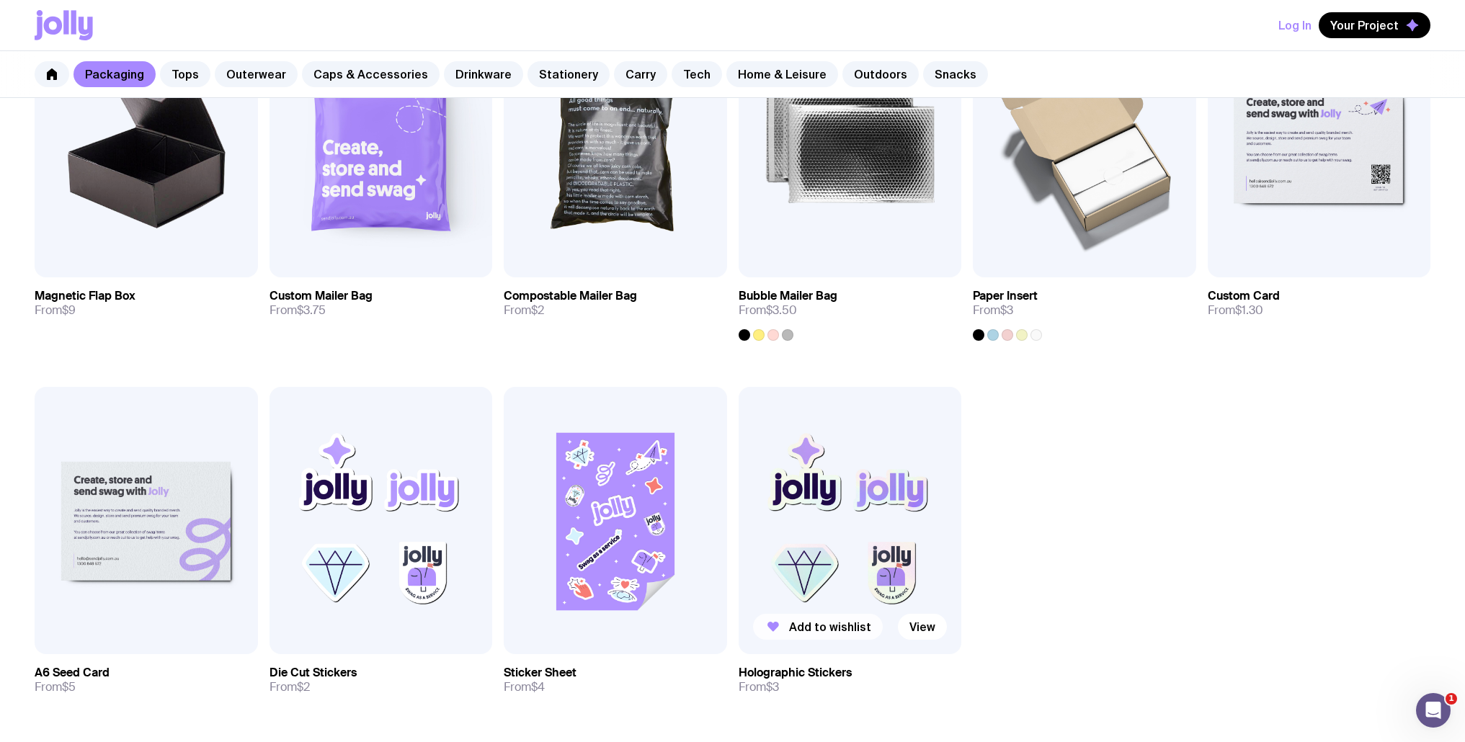
click at [803, 638] on button "Add to wishlist" at bounding box center [818, 627] width 130 height 26
click at [868, 502] on img at bounding box center [850, 520] width 223 height 267
